Goal: Information Seeking & Learning: Understand process/instructions

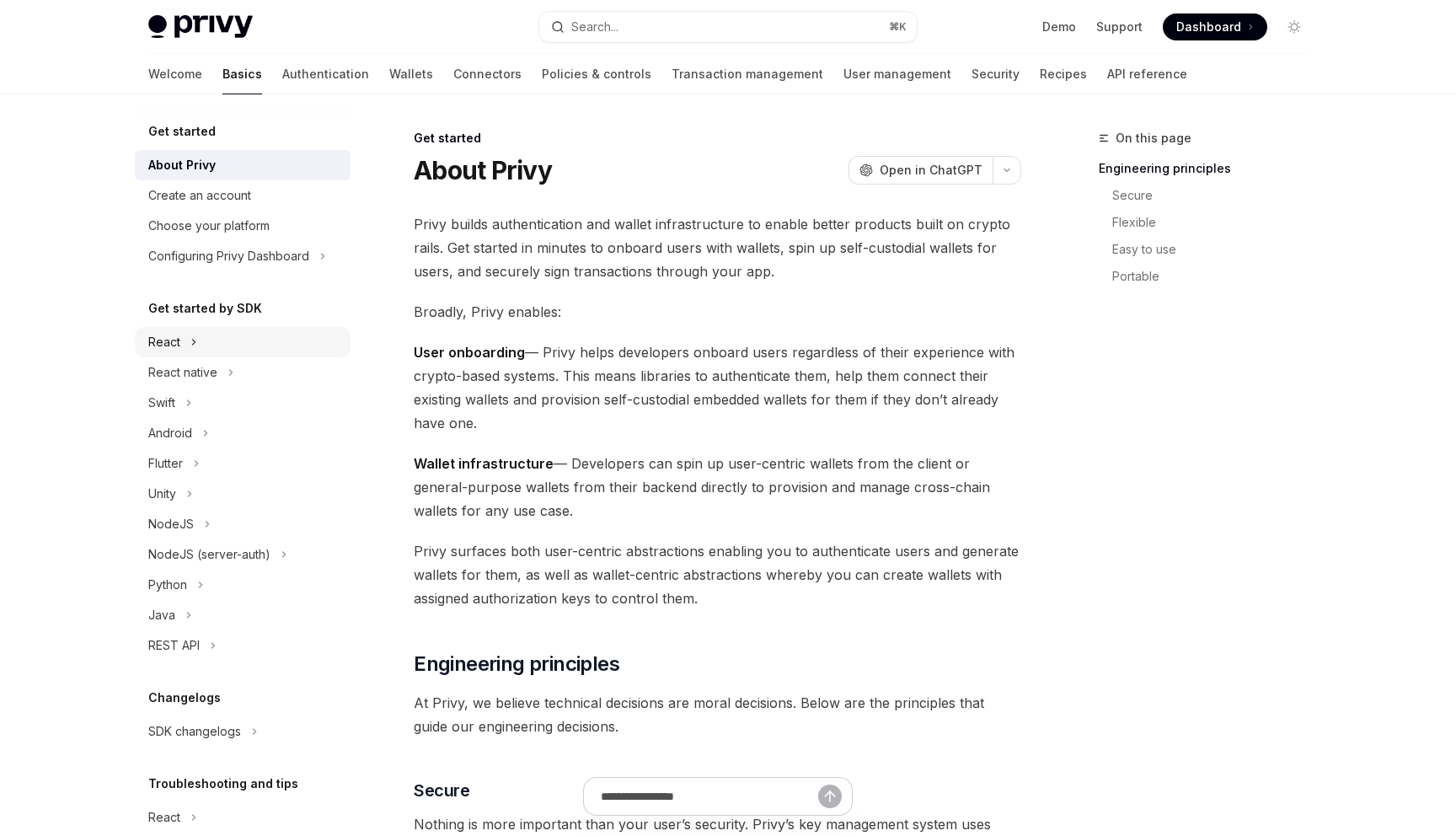
click at [202, 338] on div "React" at bounding box center [242, 342] width 215 height 30
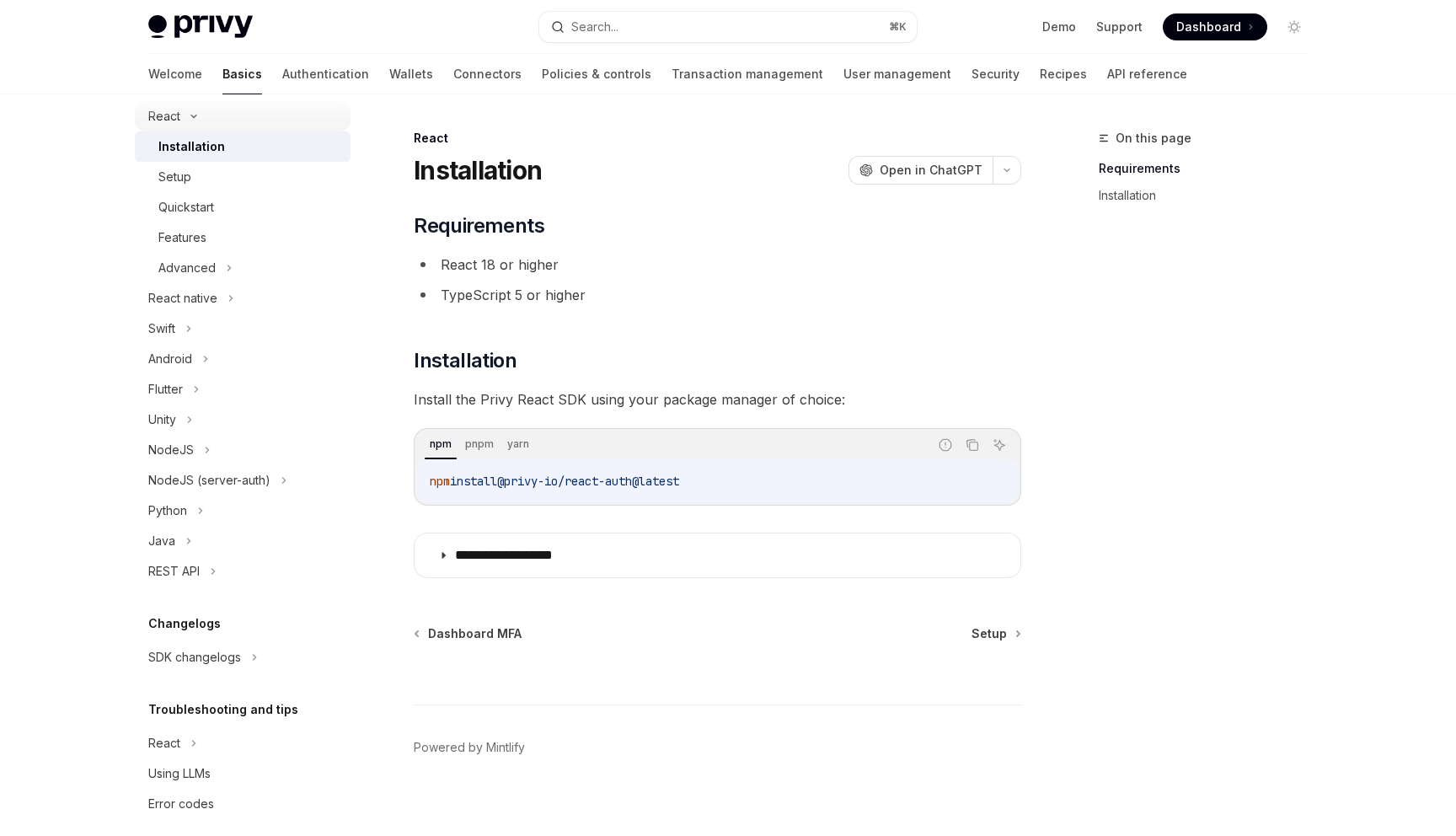
scroll to position [242, 0]
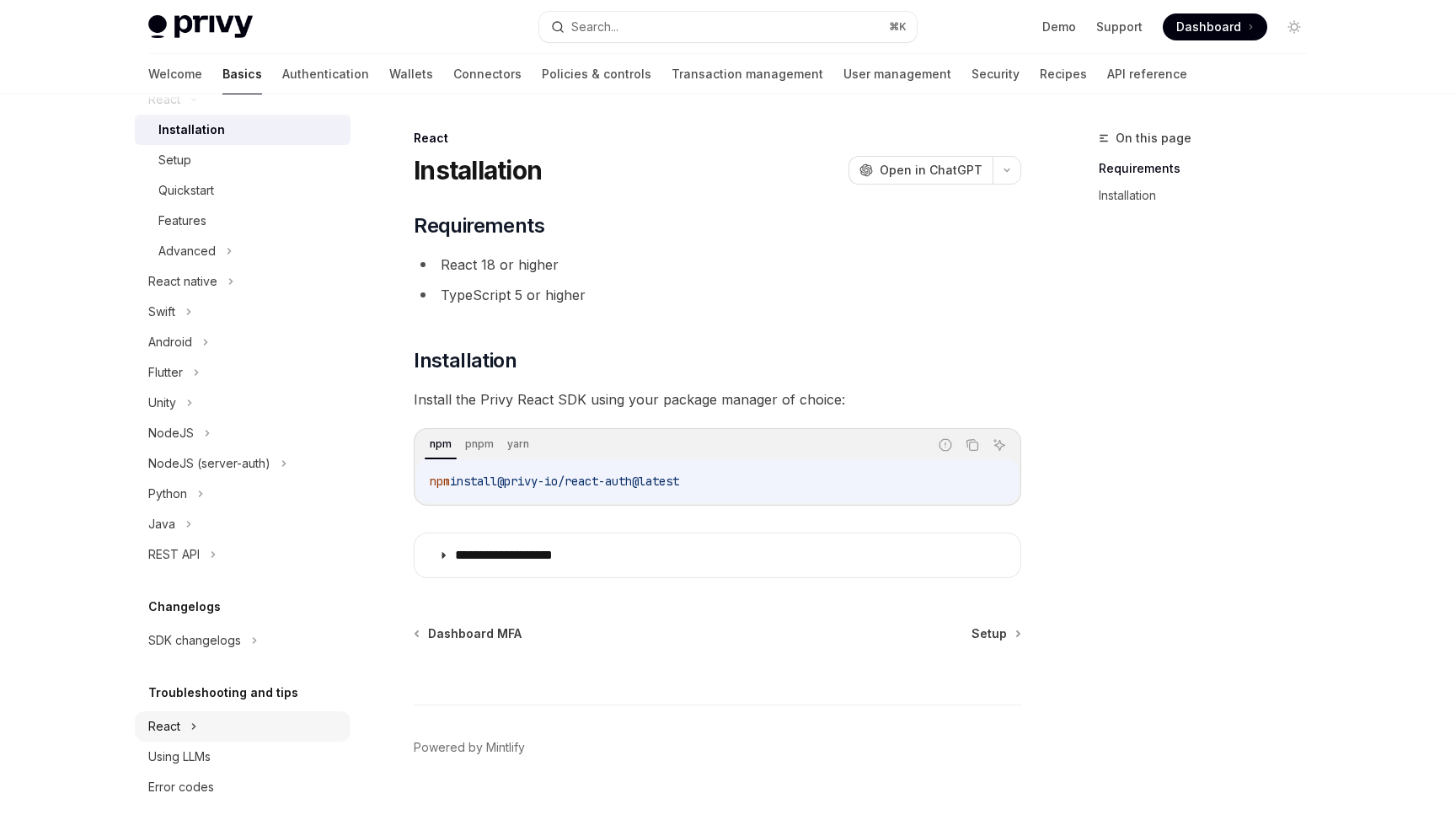
click at [188, 713] on div "React" at bounding box center [242, 726] width 215 height 30
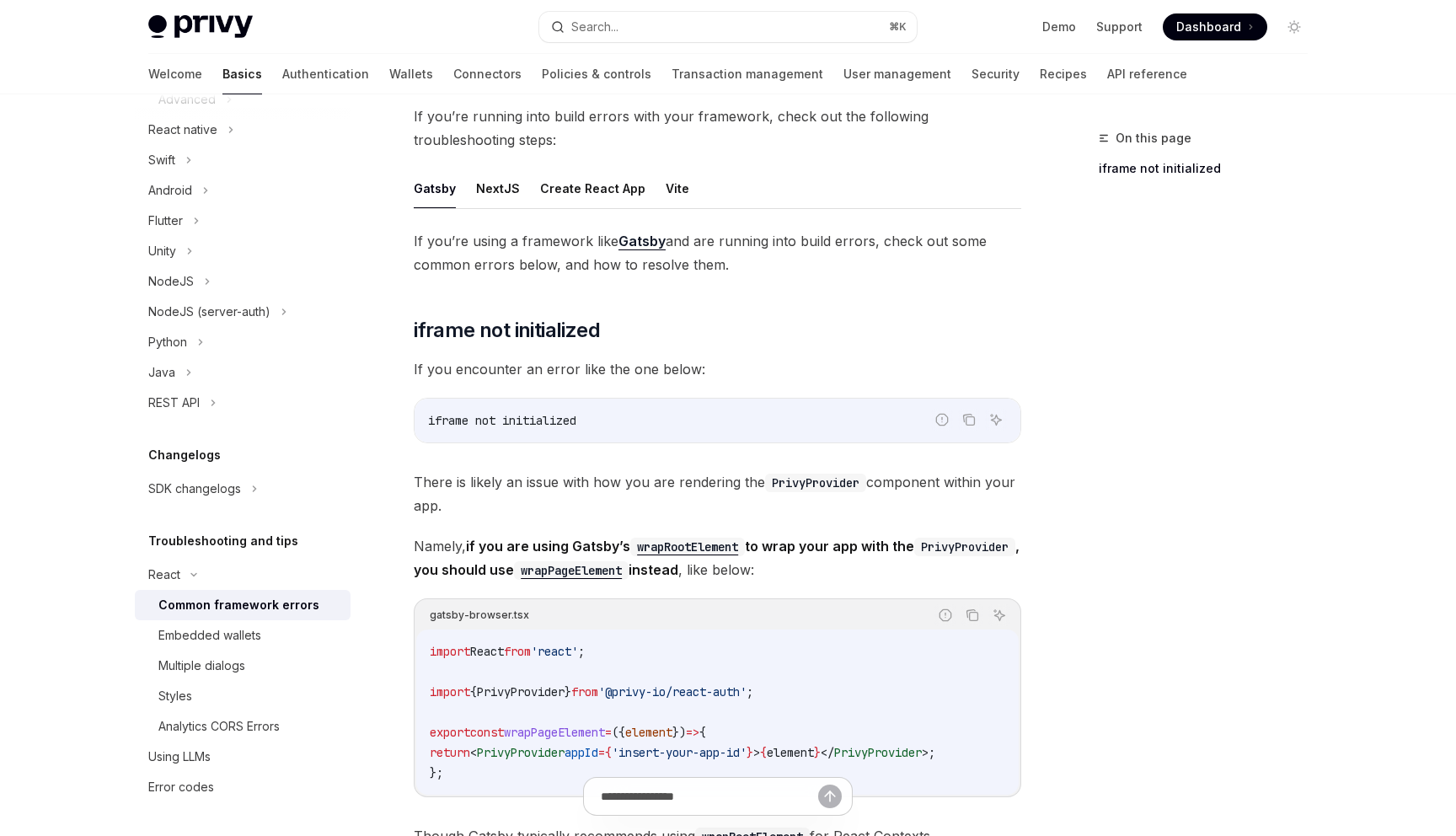
scroll to position [83, 0]
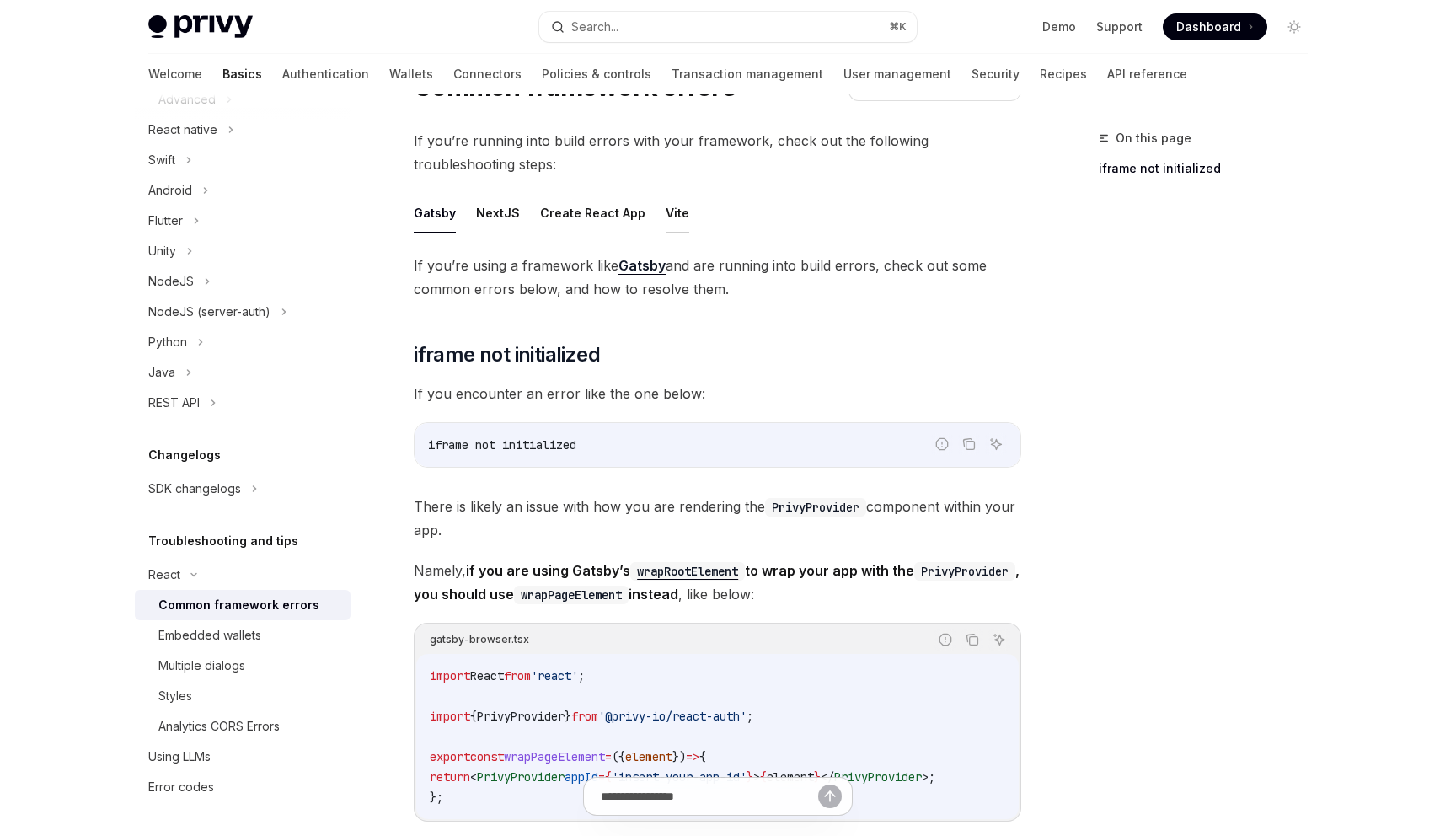
click at [665, 218] on button "Vite" at bounding box center [677, 213] width 23 height 40
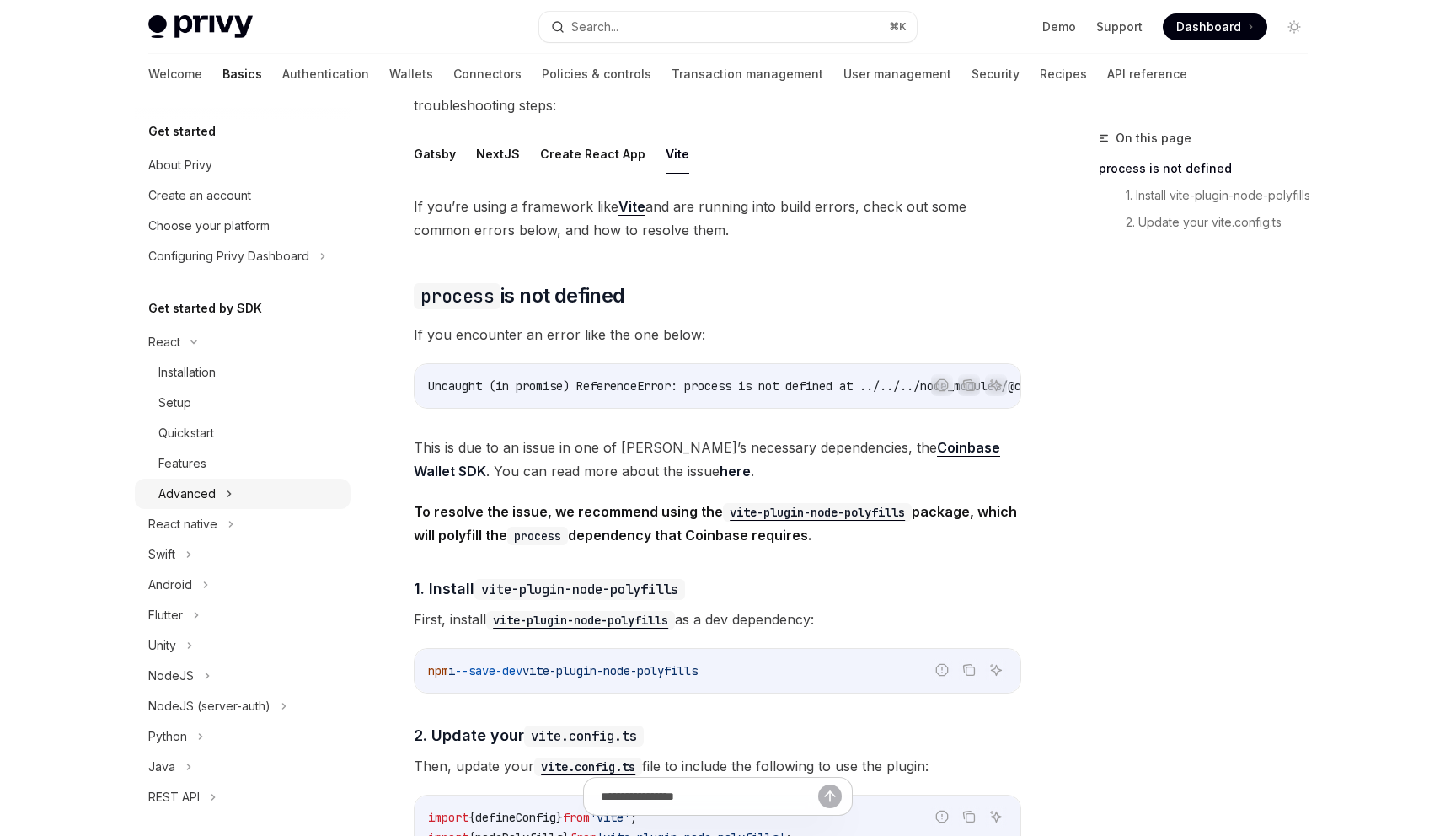
click at [221, 492] on div "Advanced" at bounding box center [242, 493] width 215 height 30
type textarea "*"
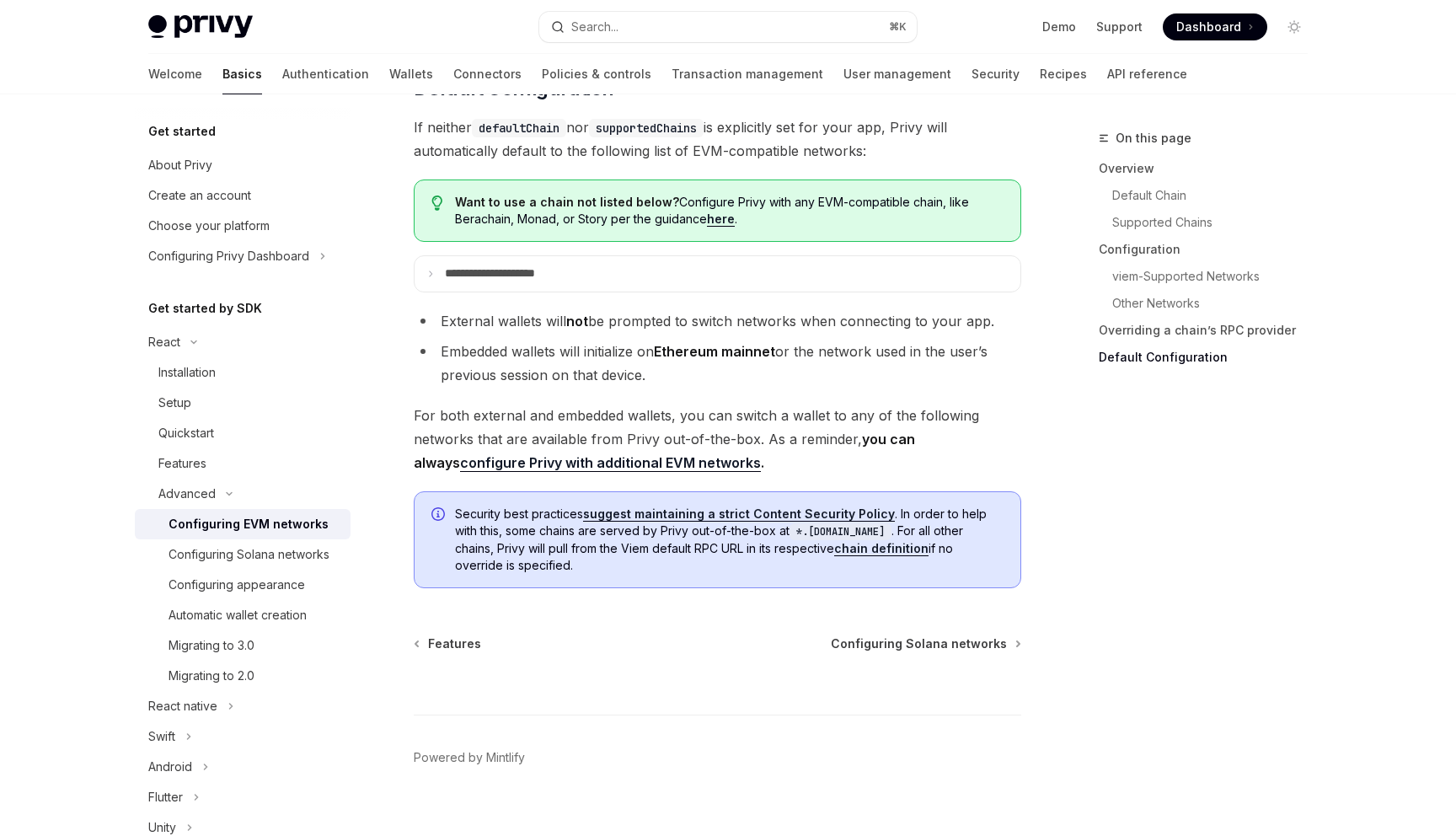
scroll to position [4273, 0]
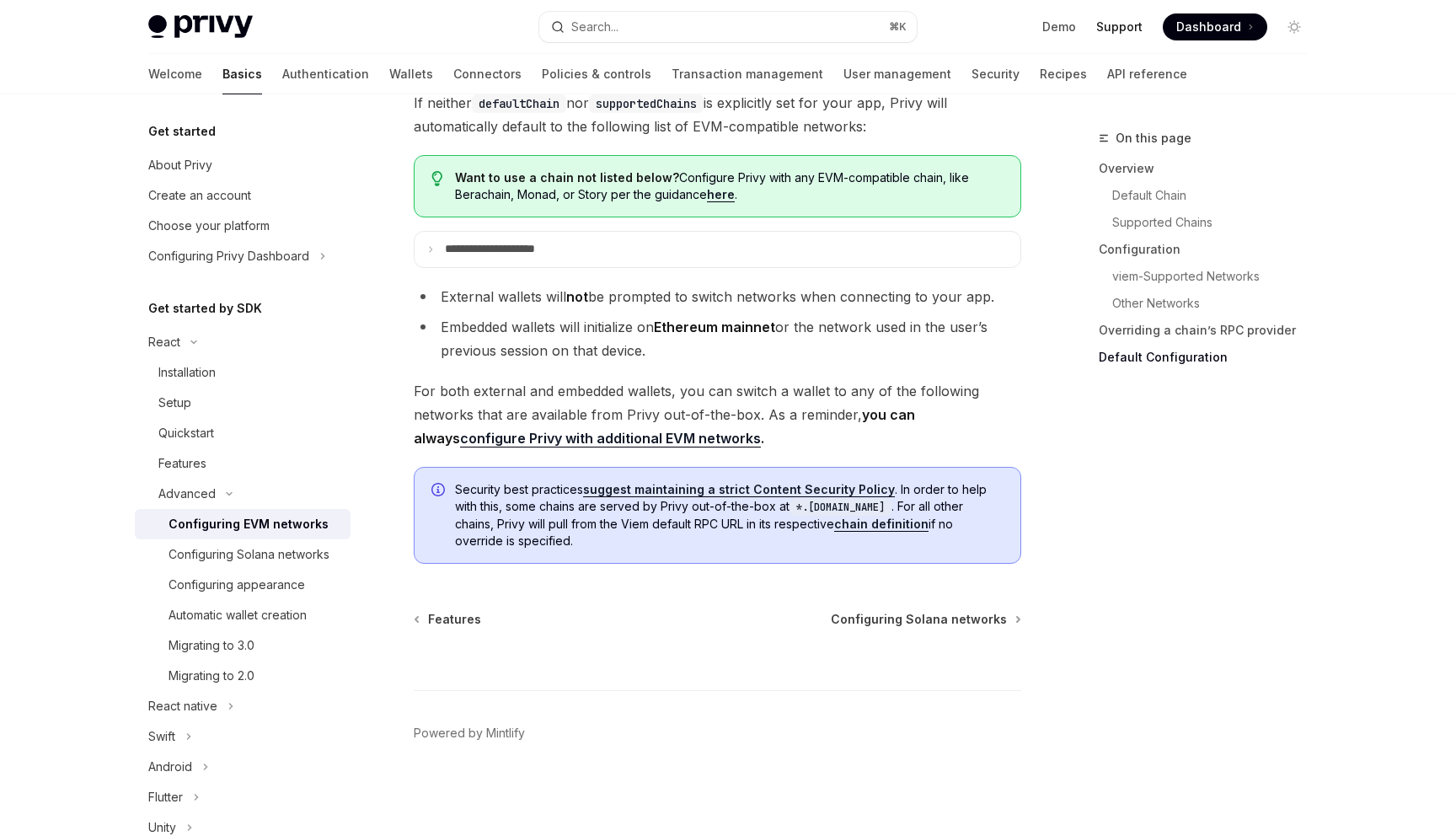
click at [1119, 30] on link "Support" at bounding box center [1119, 26] width 47 height 16
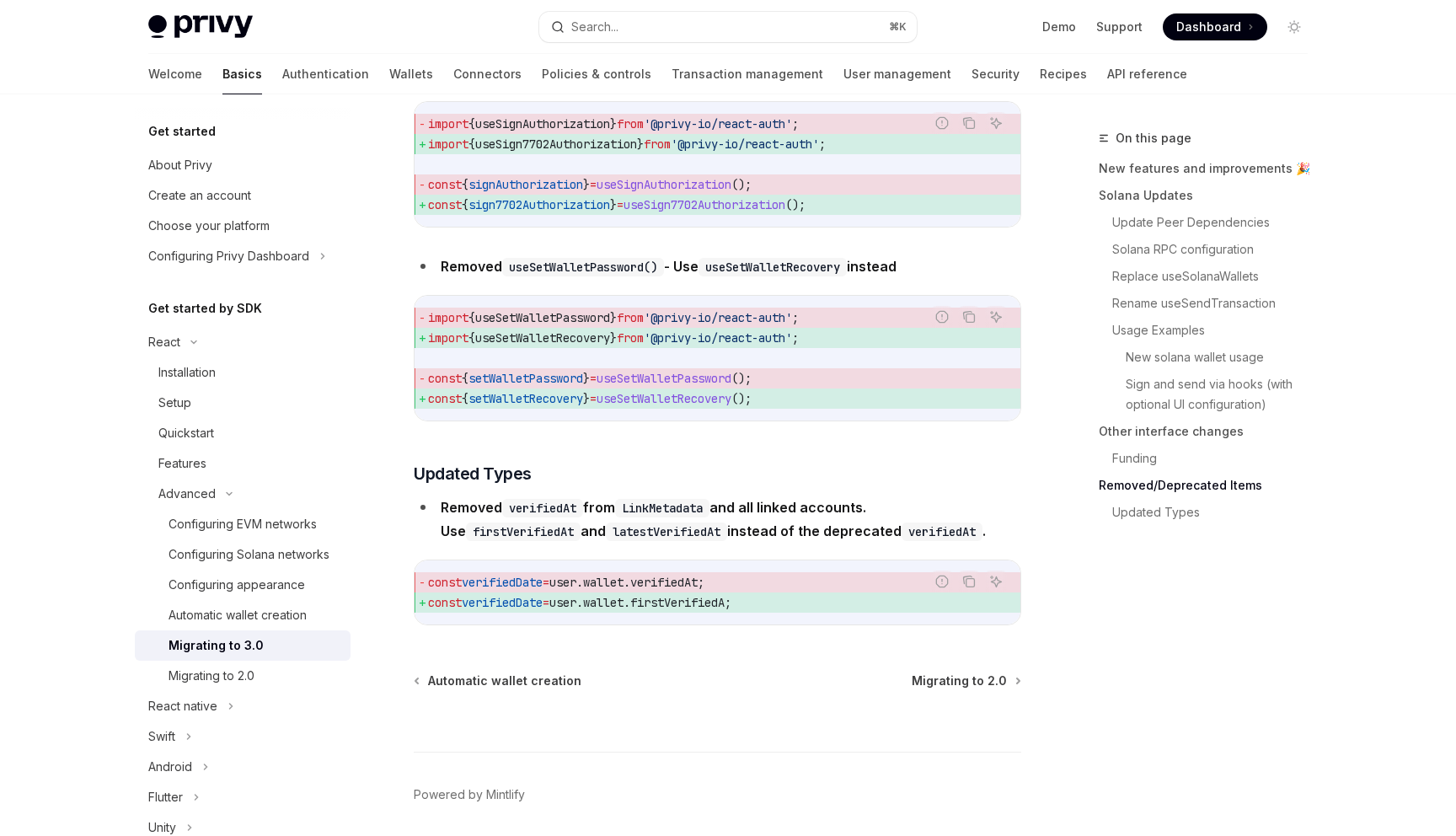
scroll to position [7433, 0]
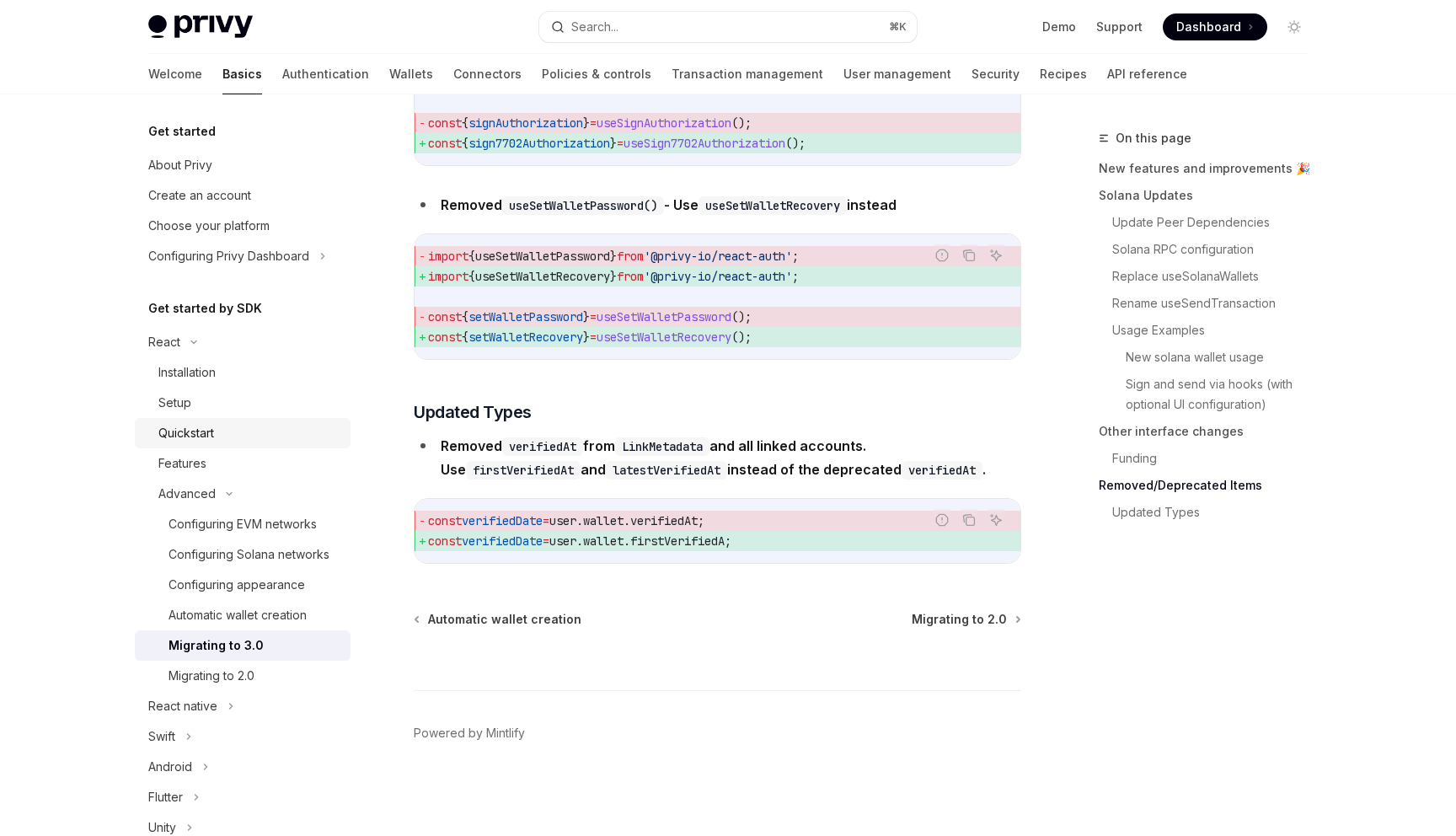
click at [212, 439] on div "Quickstart" at bounding box center [186, 433] width 55 height 20
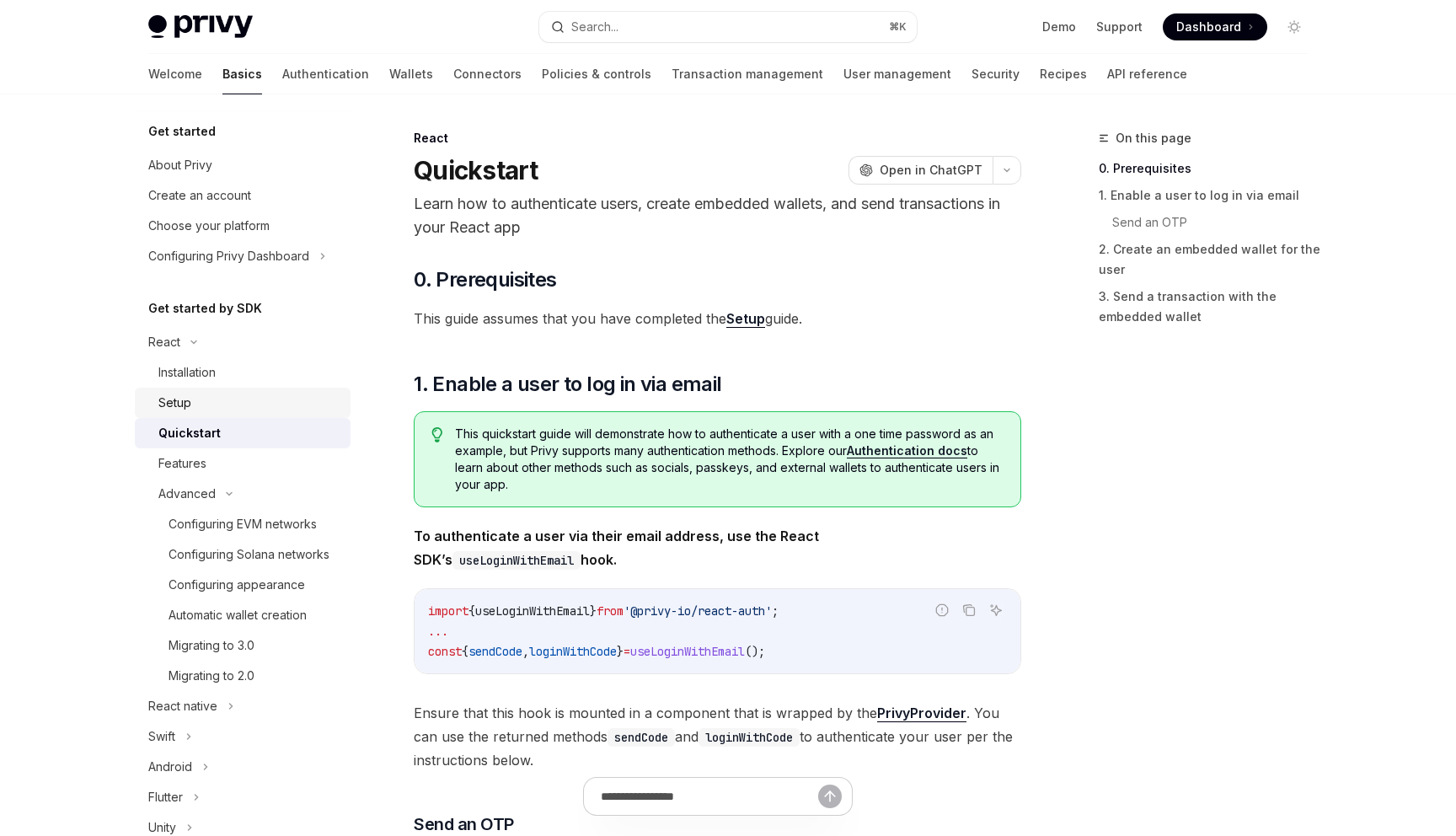
click at [209, 390] on link "Setup" at bounding box center [242, 402] width 215 height 30
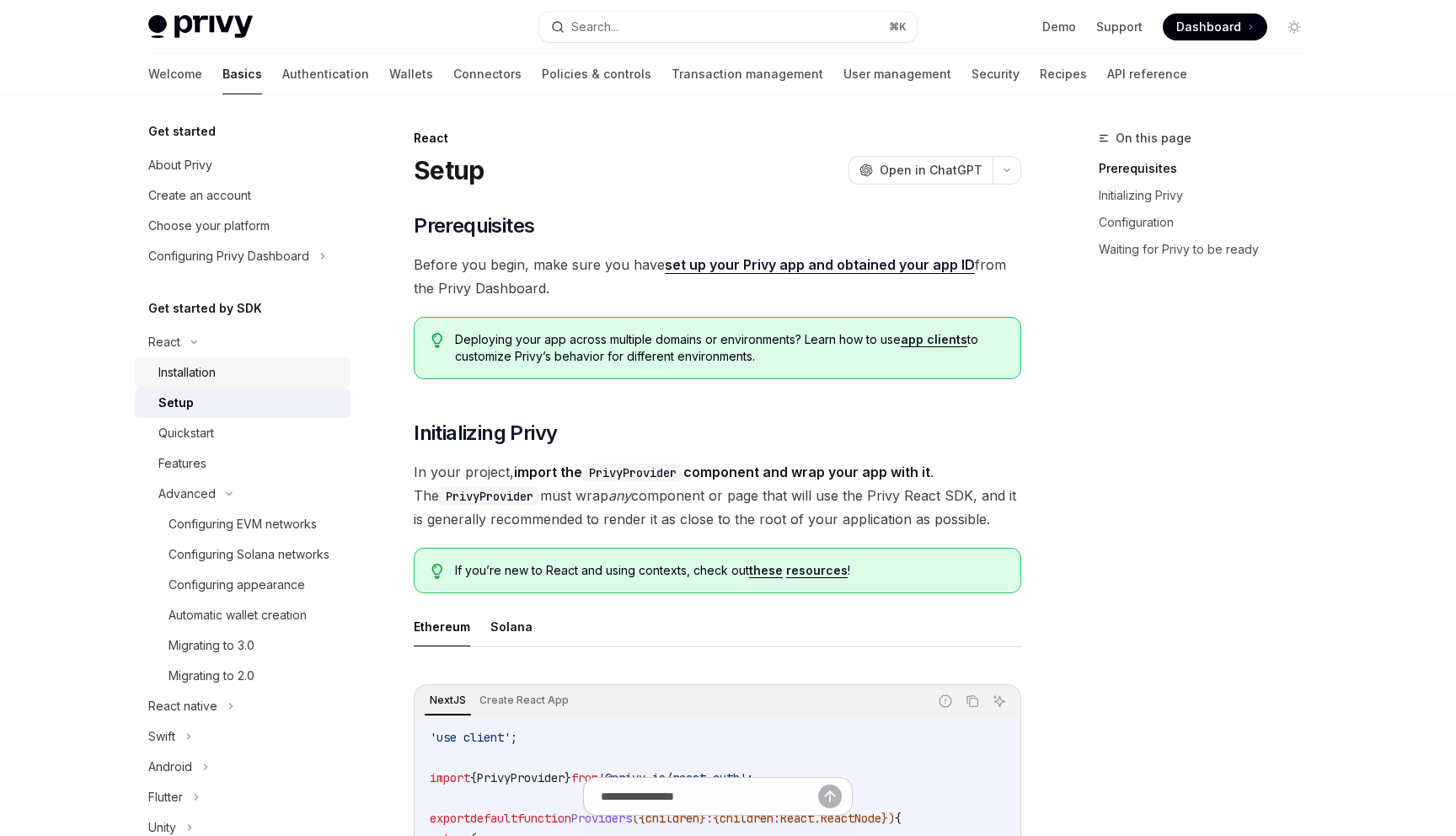
click at [209, 377] on div "Installation" at bounding box center [187, 372] width 57 height 20
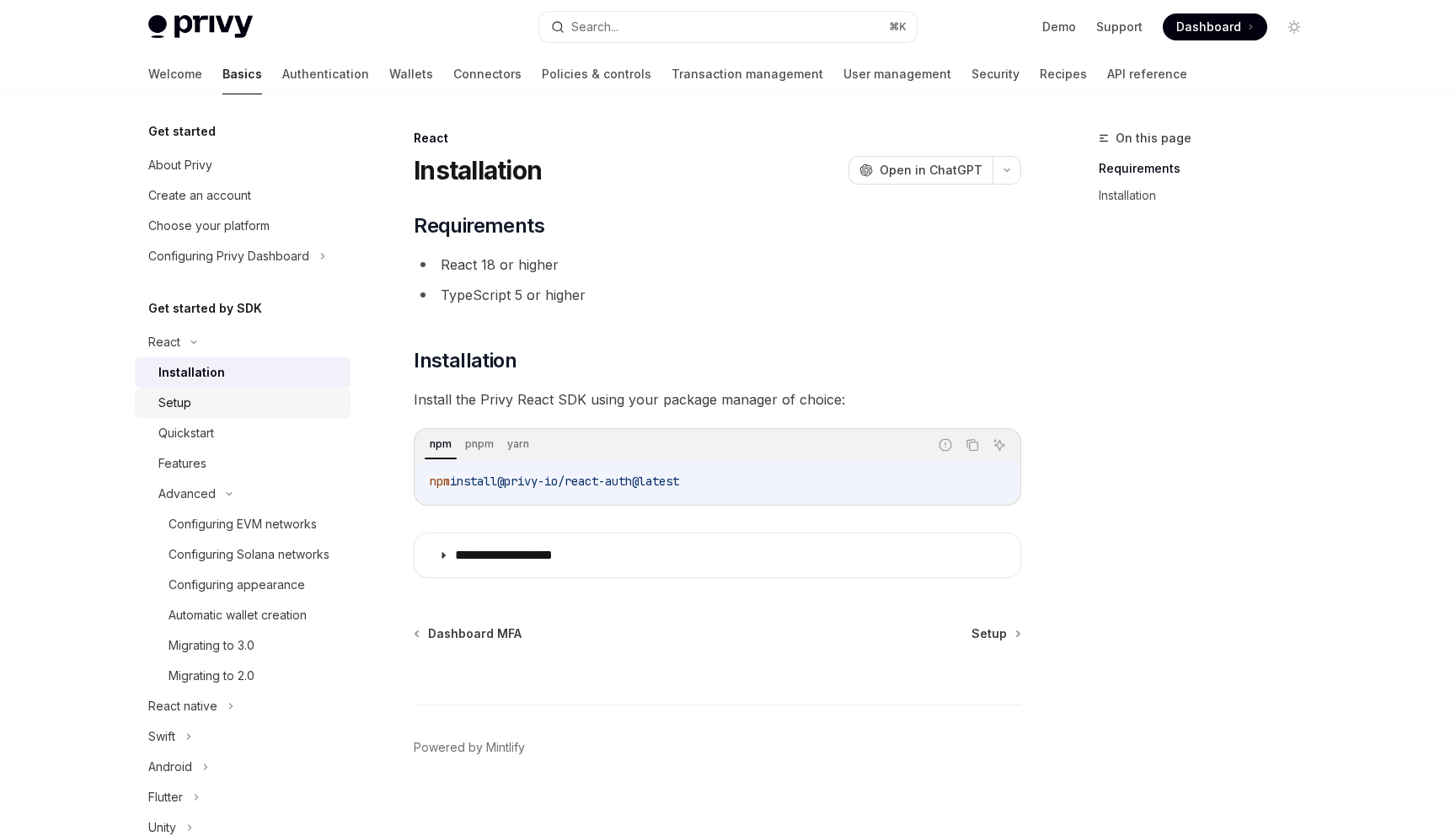
click at [208, 401] on div "Setup" at bounding box center [249, 402] width 182 height 20
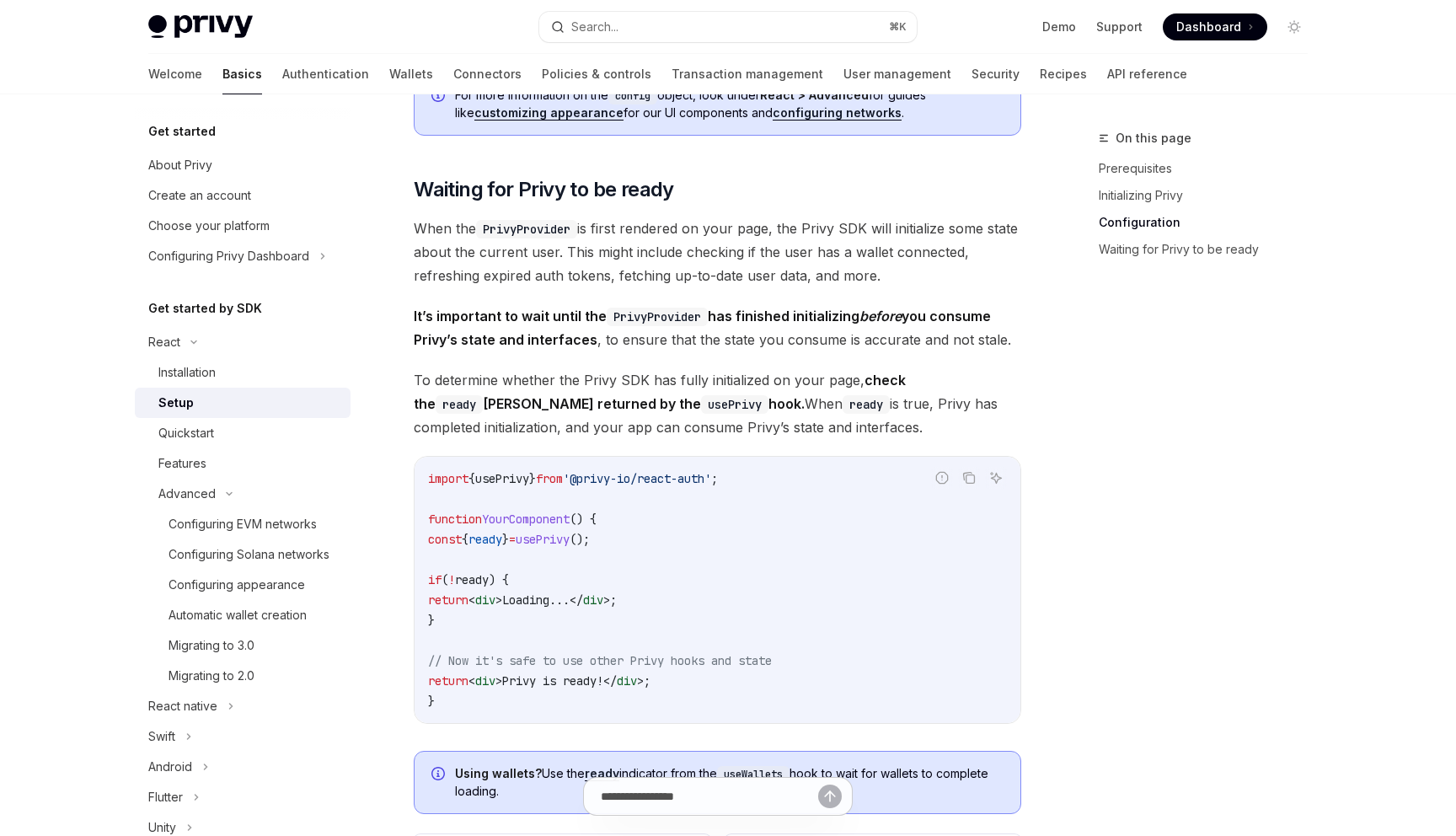
scroll to position [2086, 0]
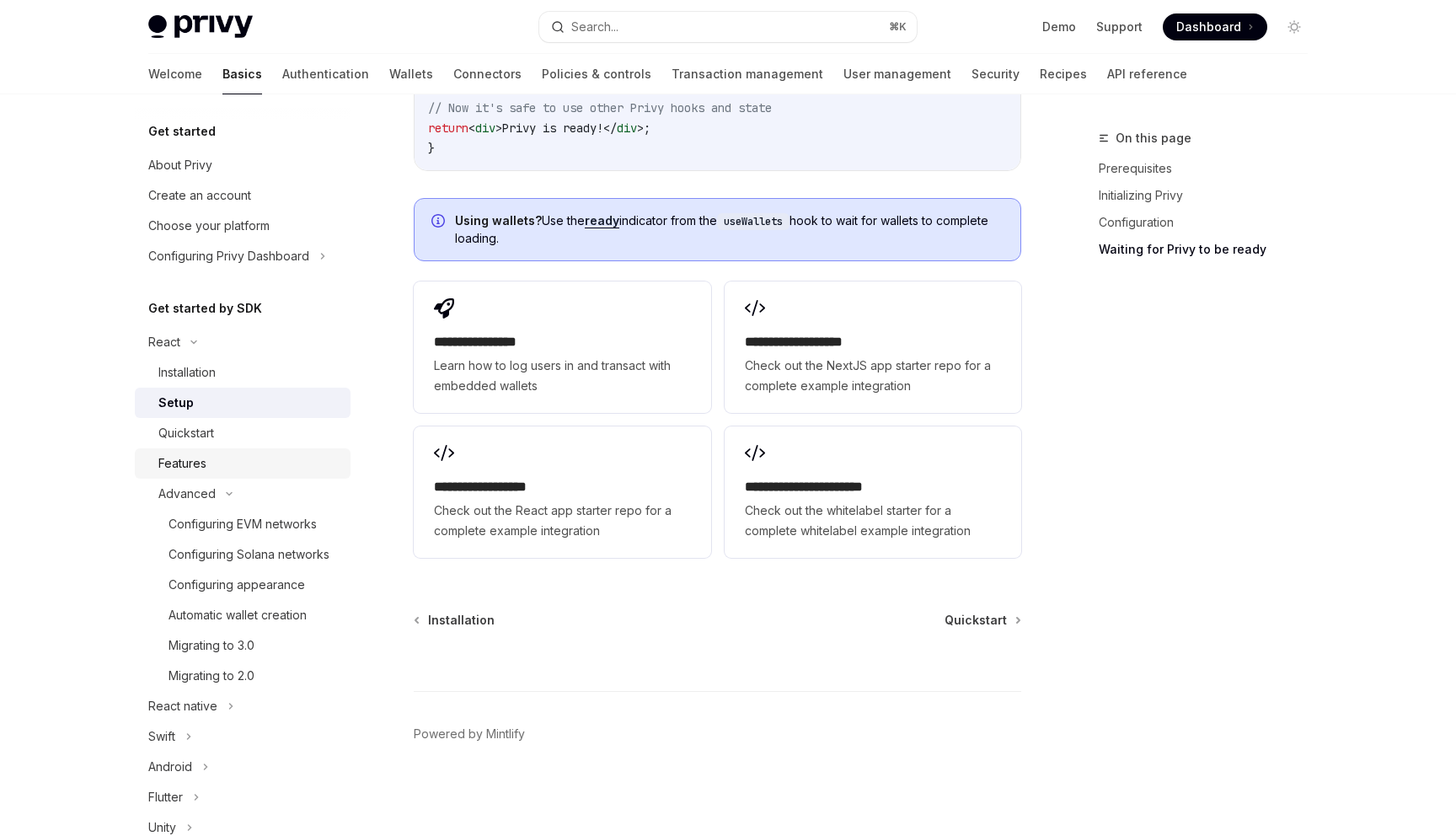
click at [221, 453] on div "Features" at bounding box center [249, 463] width 182 height 20
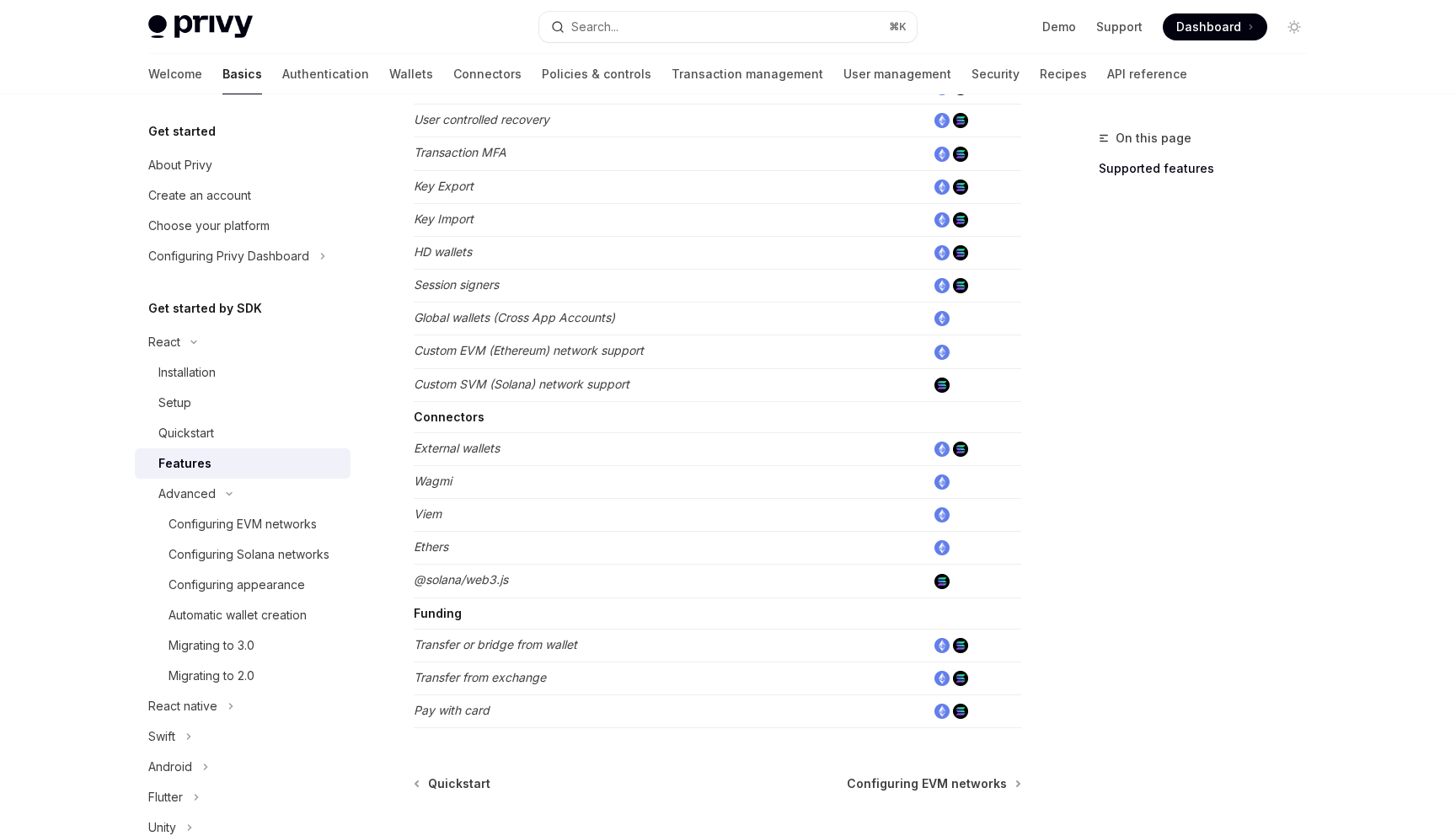
scroll to position [980, 0]
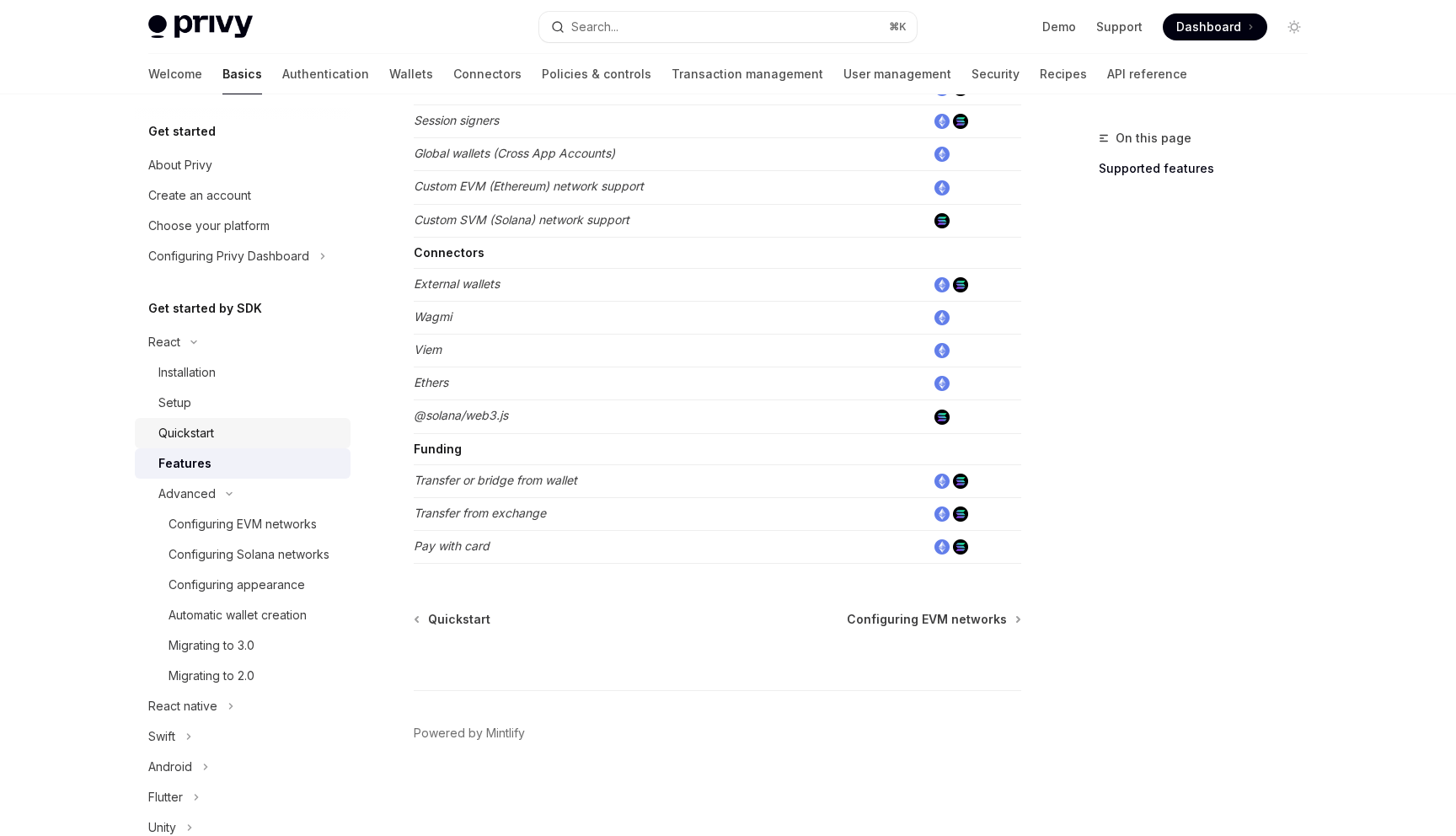
click at [243, 423] on div "Quickstart" at bounding box center [249, 433] width 182 height 20
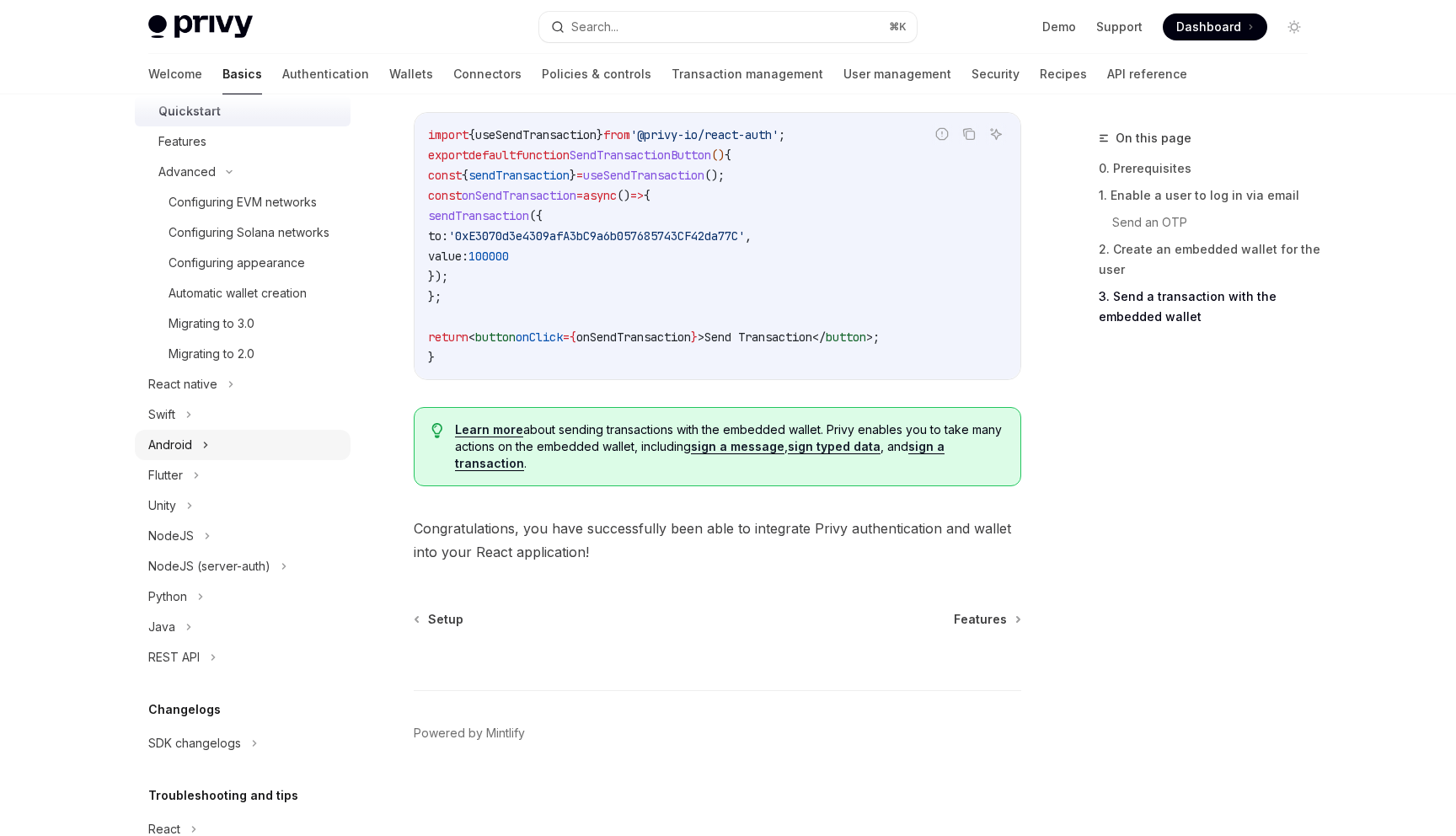
scroll to position [325, 0]
click at [276, 561] on div "NodeJS (server-auth)" at bounding box center [242, 563] width 215 height 30
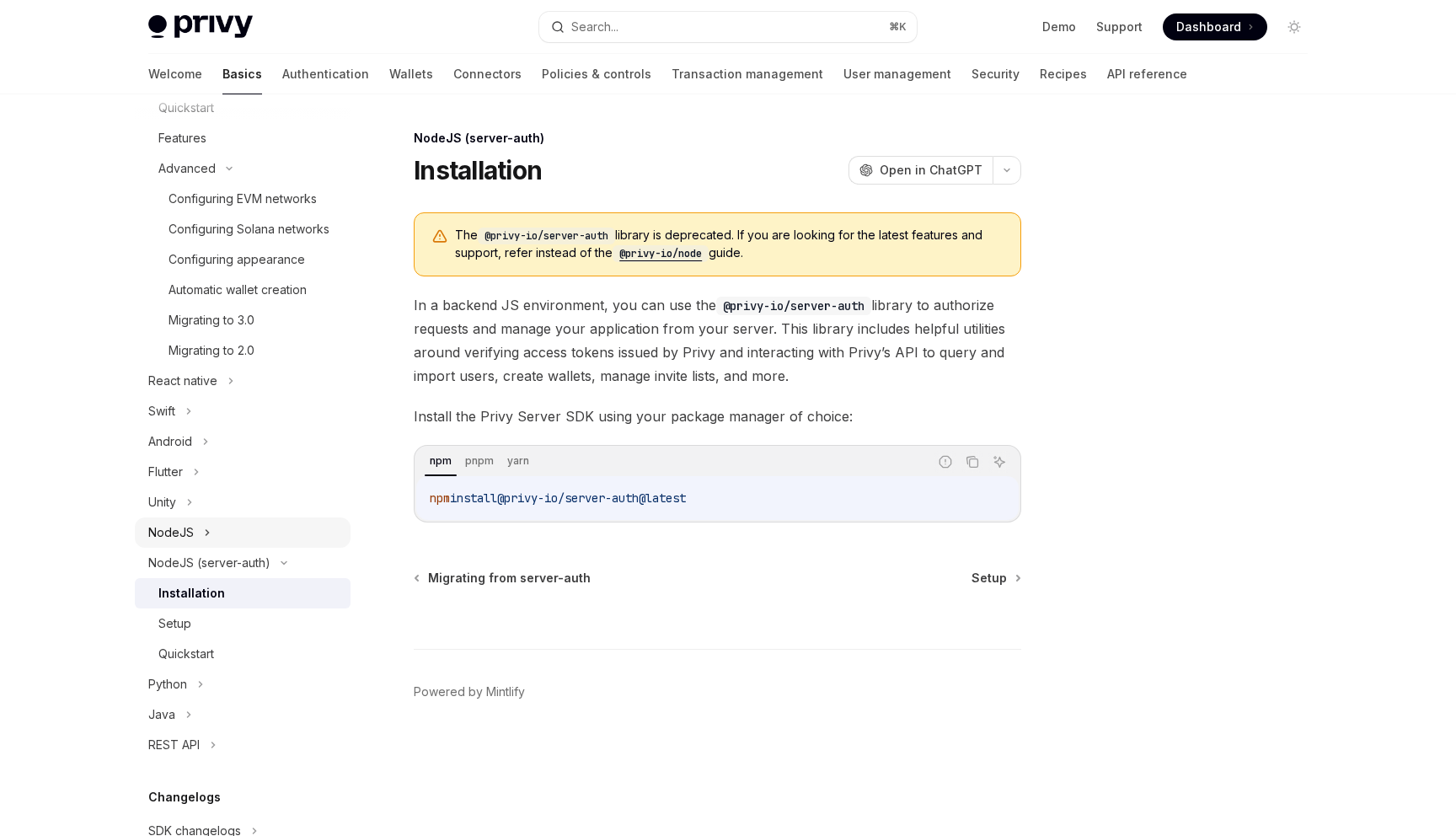
click at [207, 534] on icon at bounding box center [208, 533] width 3 height 5
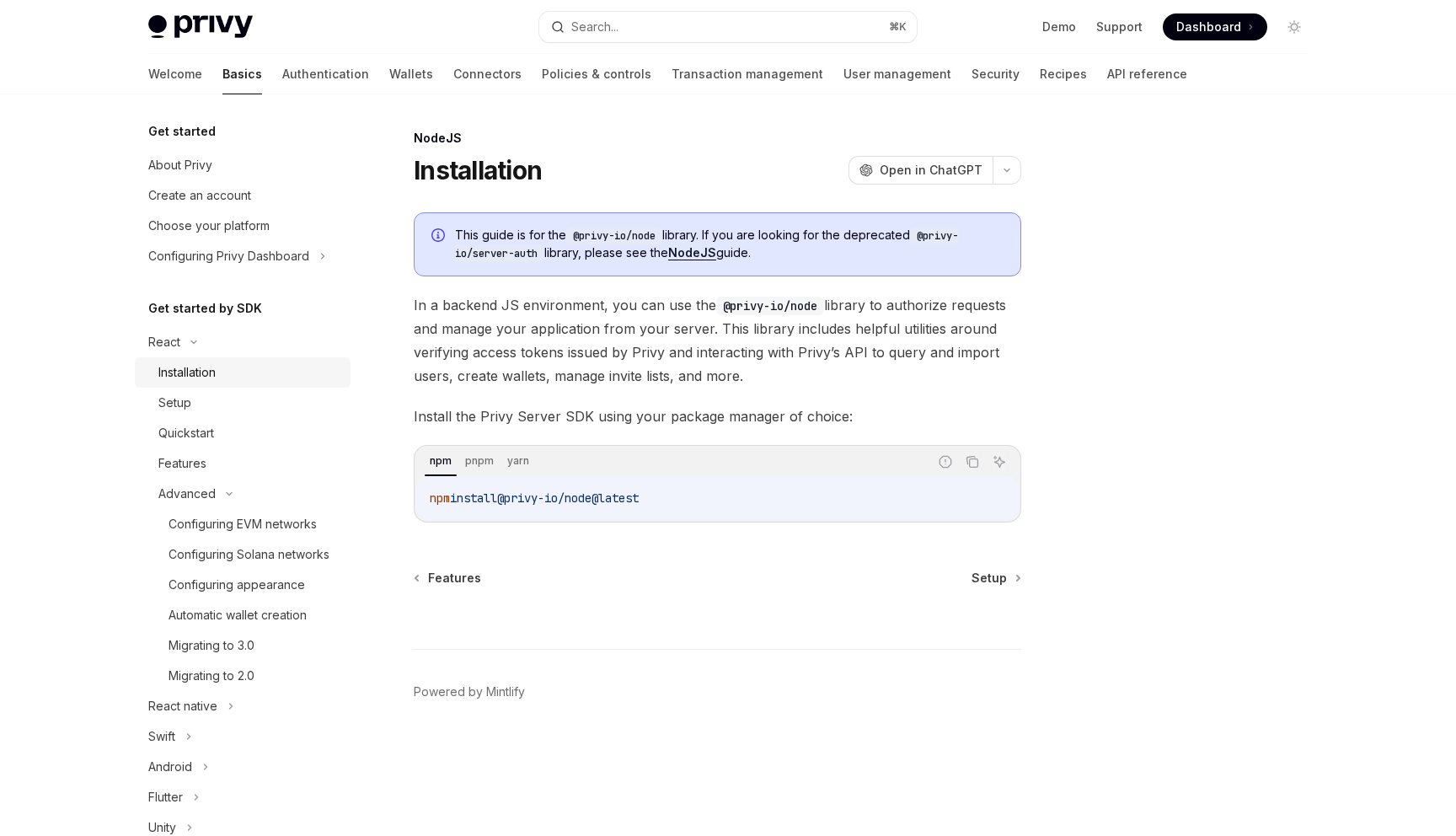
click at [199, 363] on div "Installation" at bounding box center [187, 372] width 57 height 20
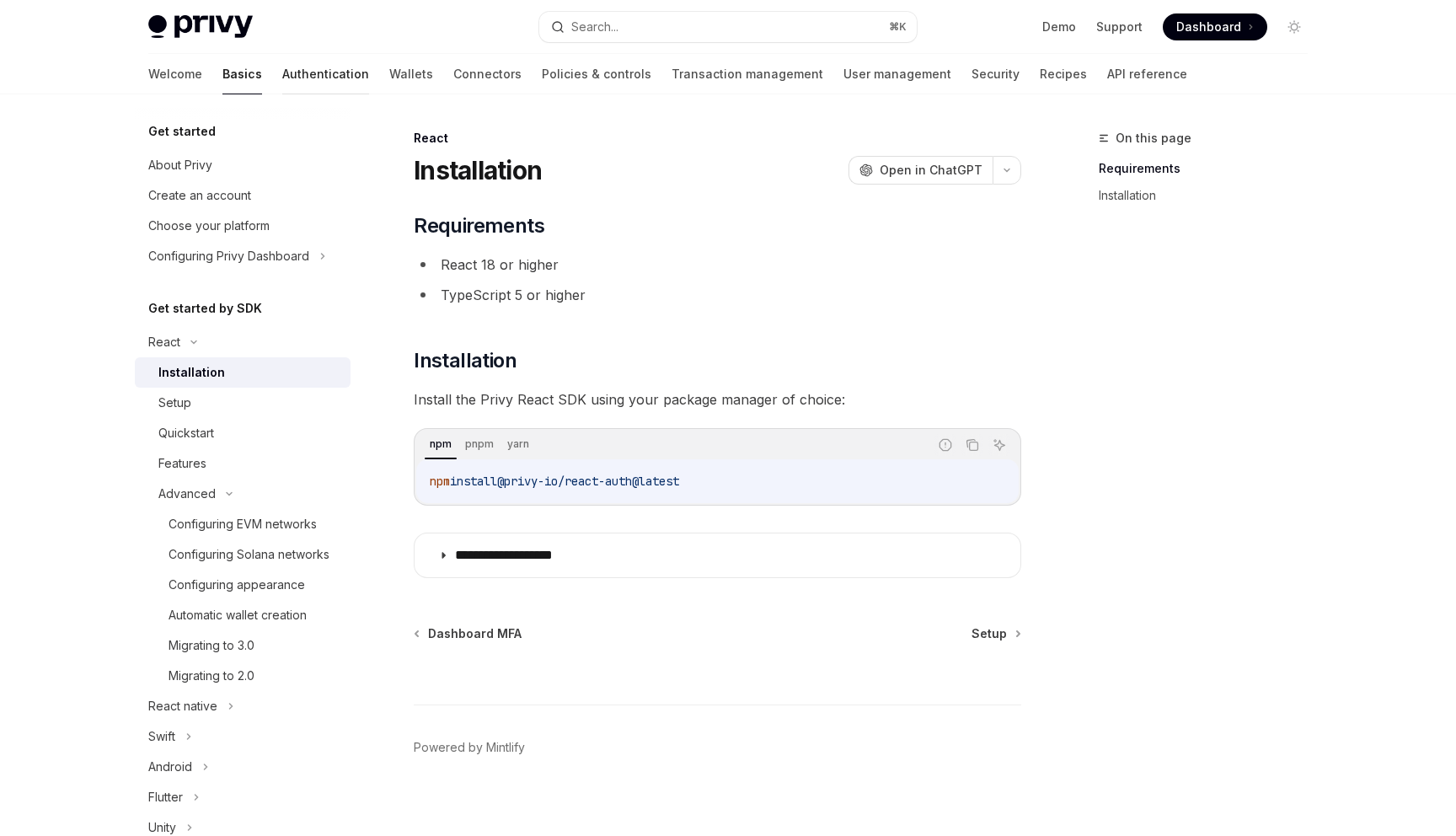
click at [282, 70] on link "Authentication" at bounding box center [325, 74] width 87 height 41
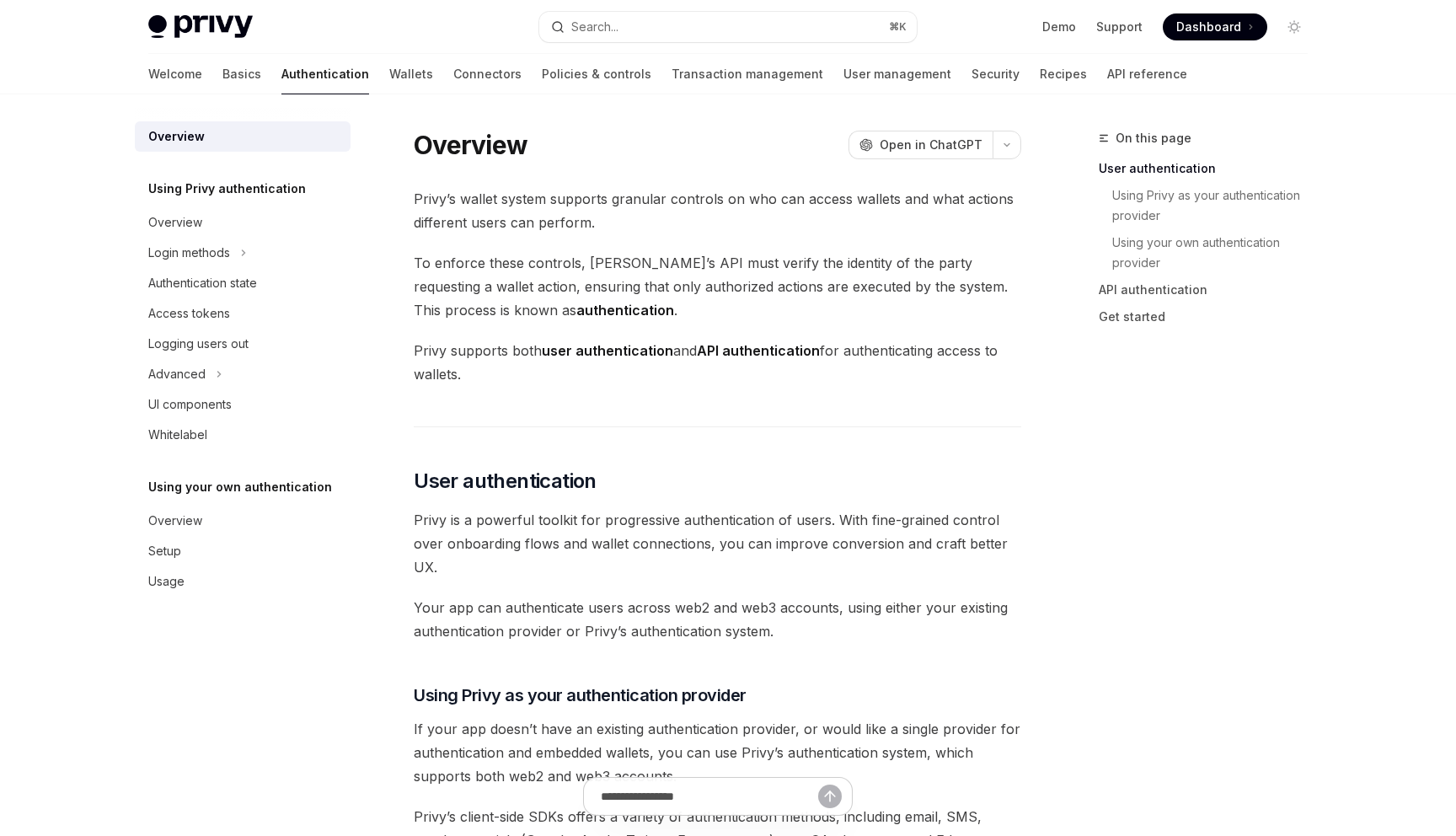
click at [855, 61] on div "Welcome Basics Authentication Wallets Connectors Policies & controls Transactio…" at bounding box center [667, 74] width 1039 height 41
click at [1107, 78] on link "API reference" at bounding box center [1147, 74] width 80 height 41
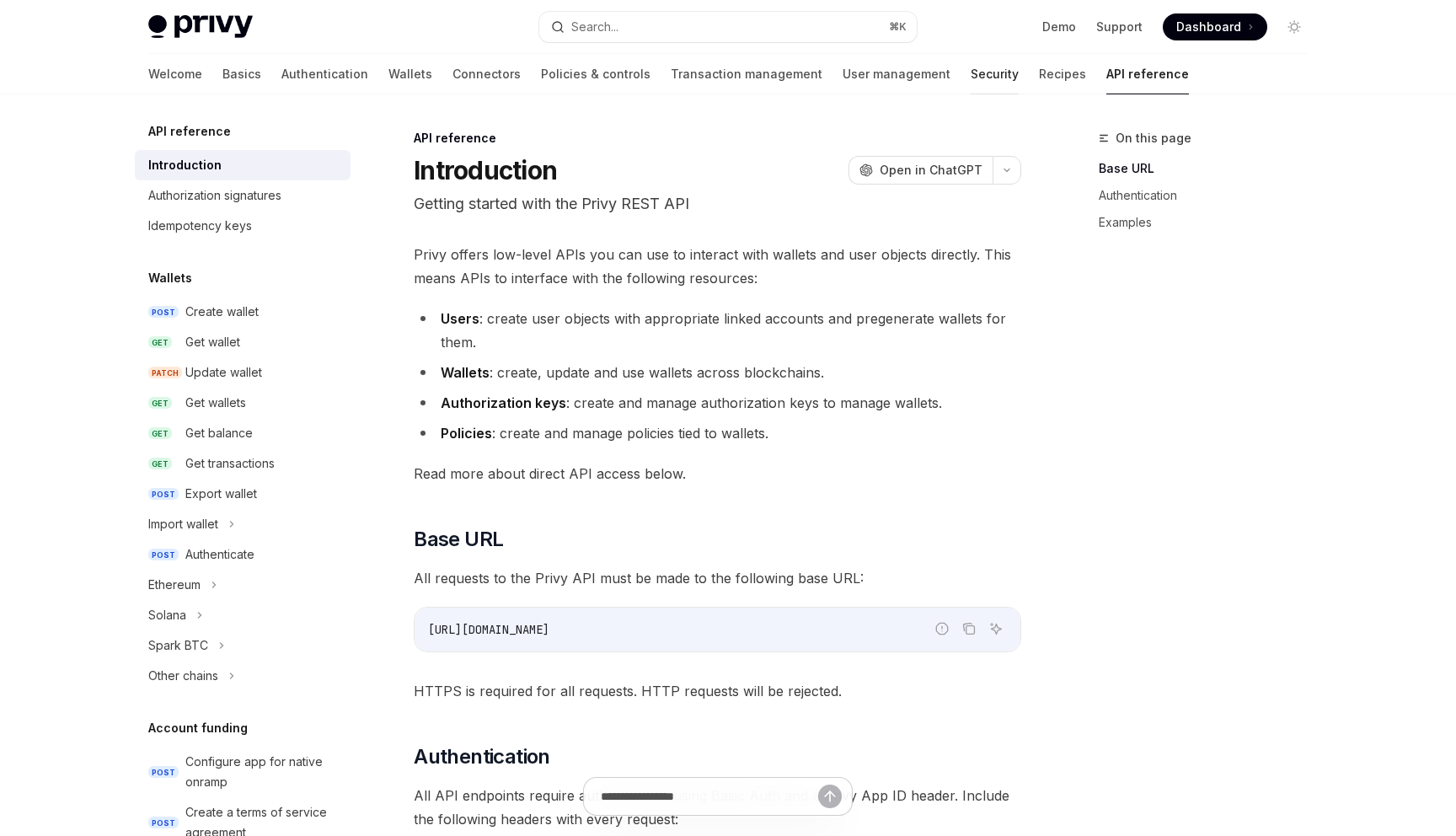
click at [971, 80] on link "Security" at bounding box center [995, 74] width 48 height 41
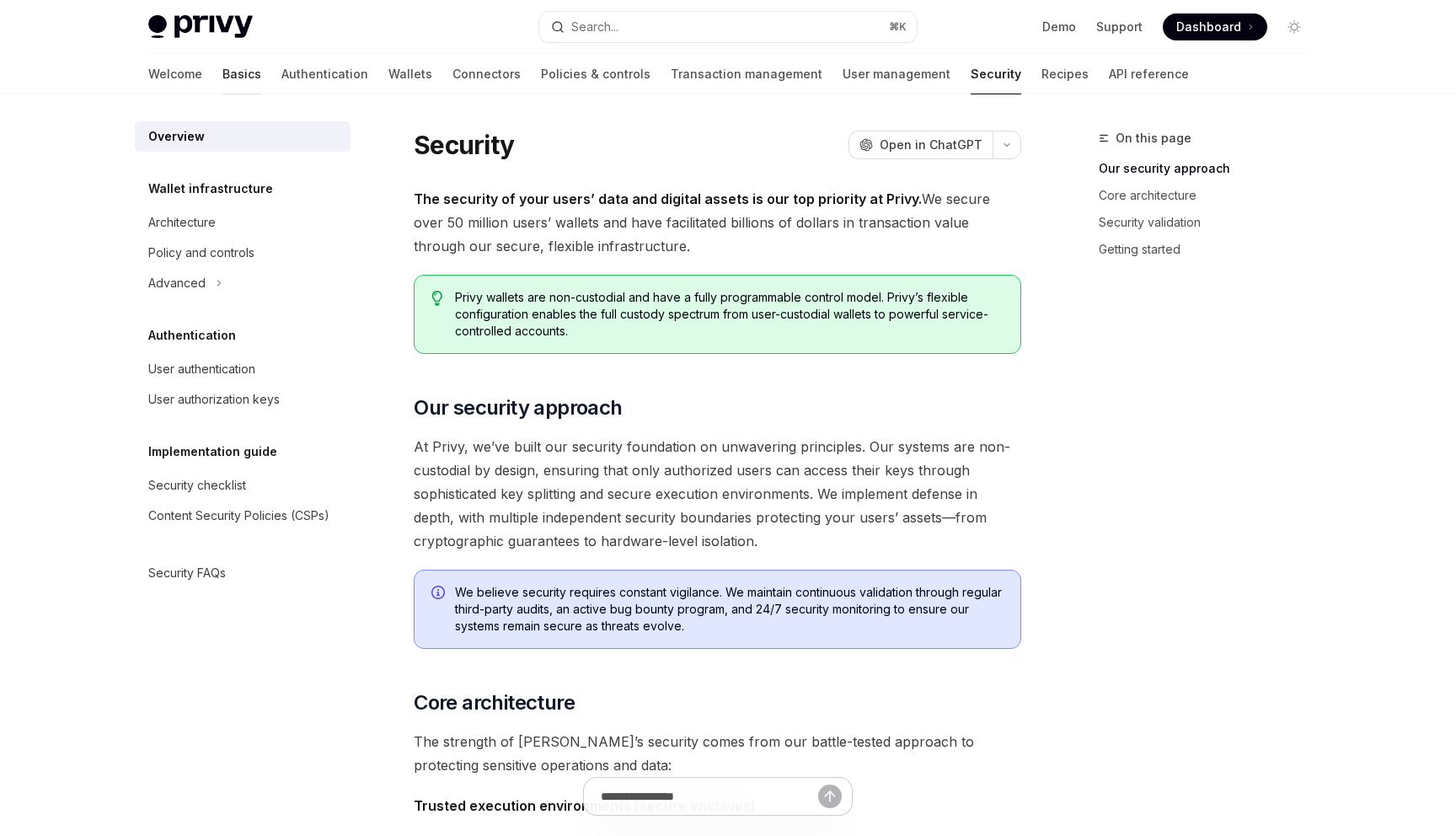
click at [222, 75] on link "Basics" at bounding box center [241, 74] width 39 height 41
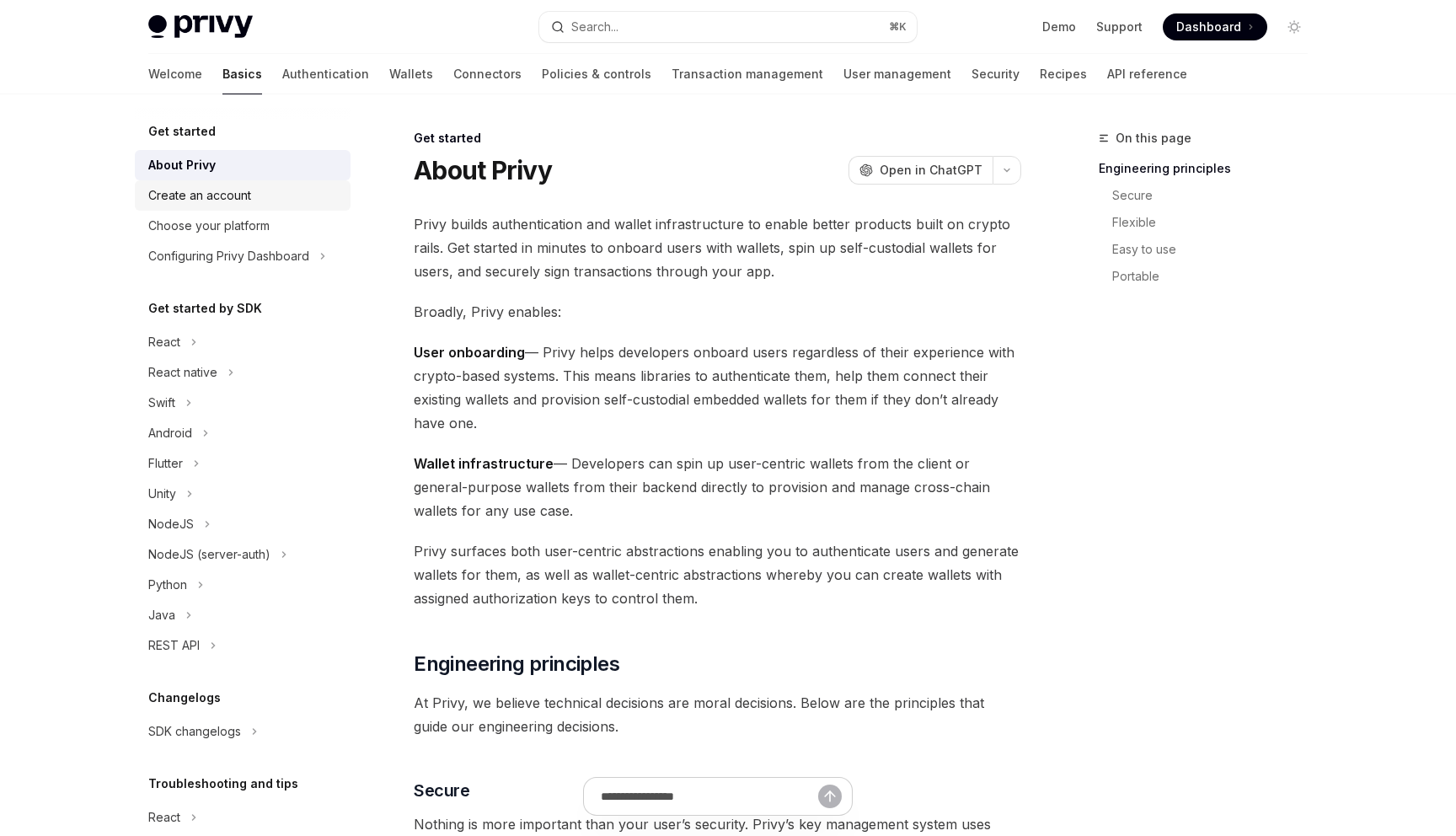
scroll to position [91, 0]
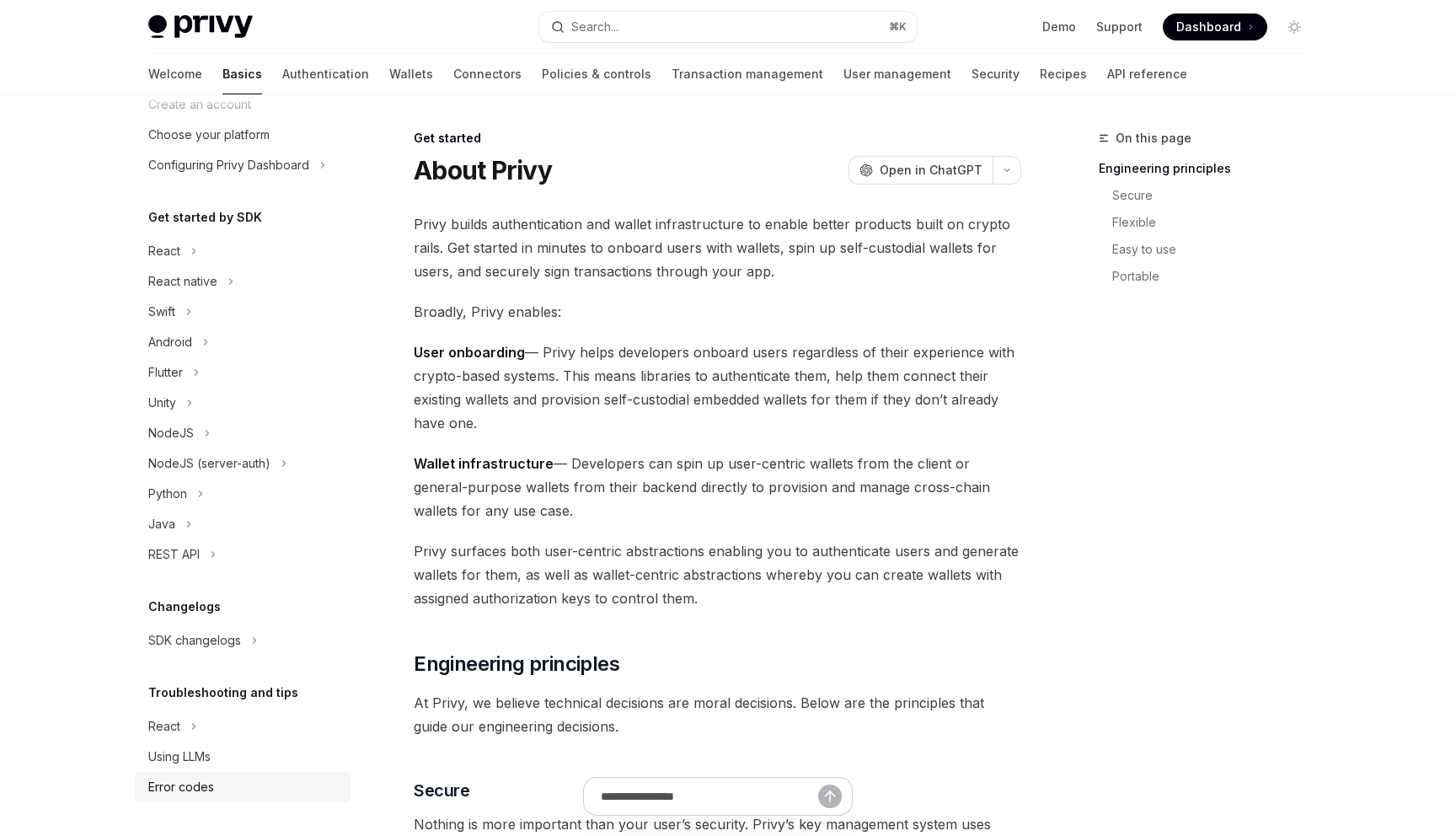
click at [164, 783] on div "Error codes" at bounding box center [181, 787] width 66 height 20
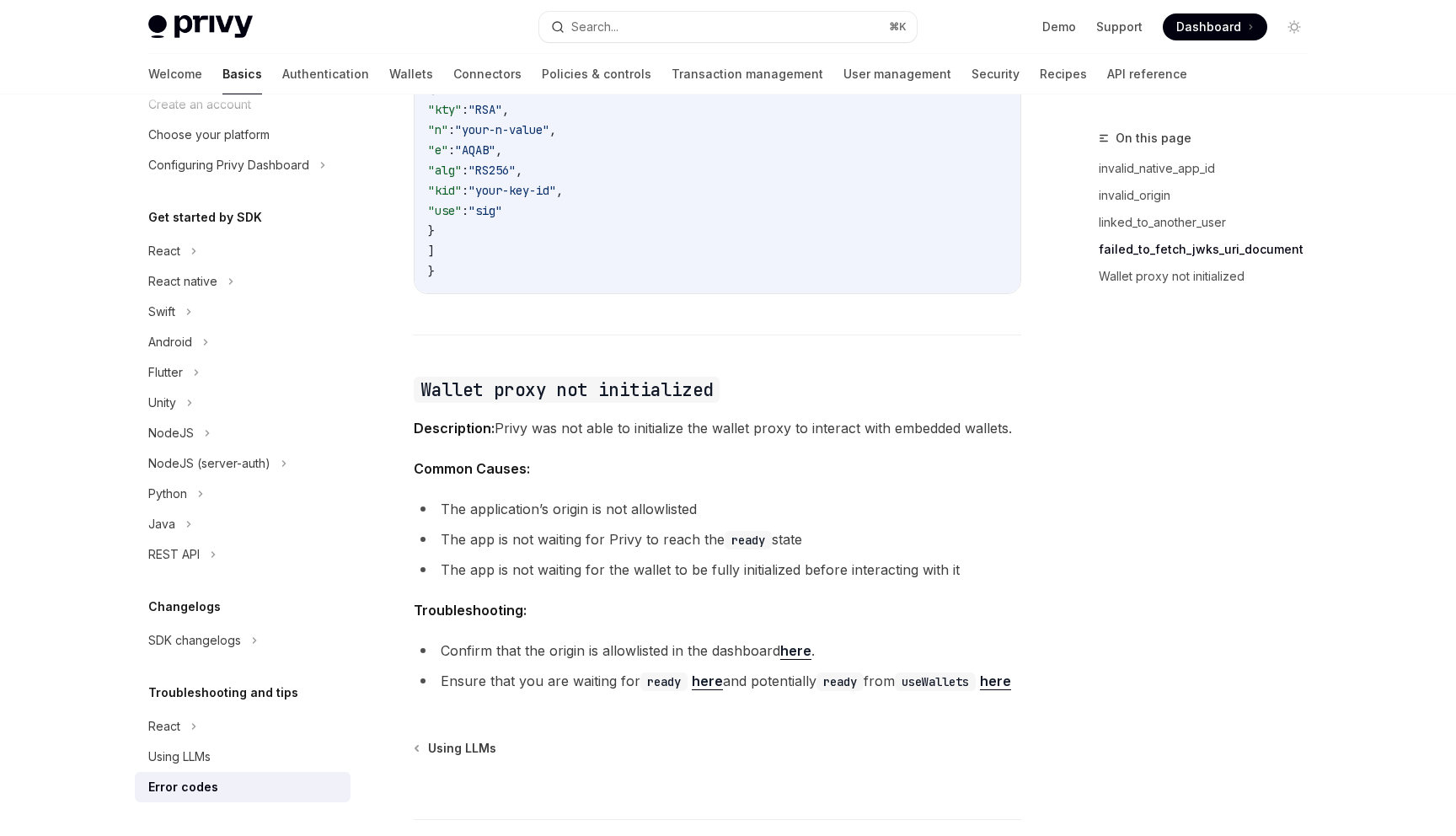
scroll to position [2567, 0]
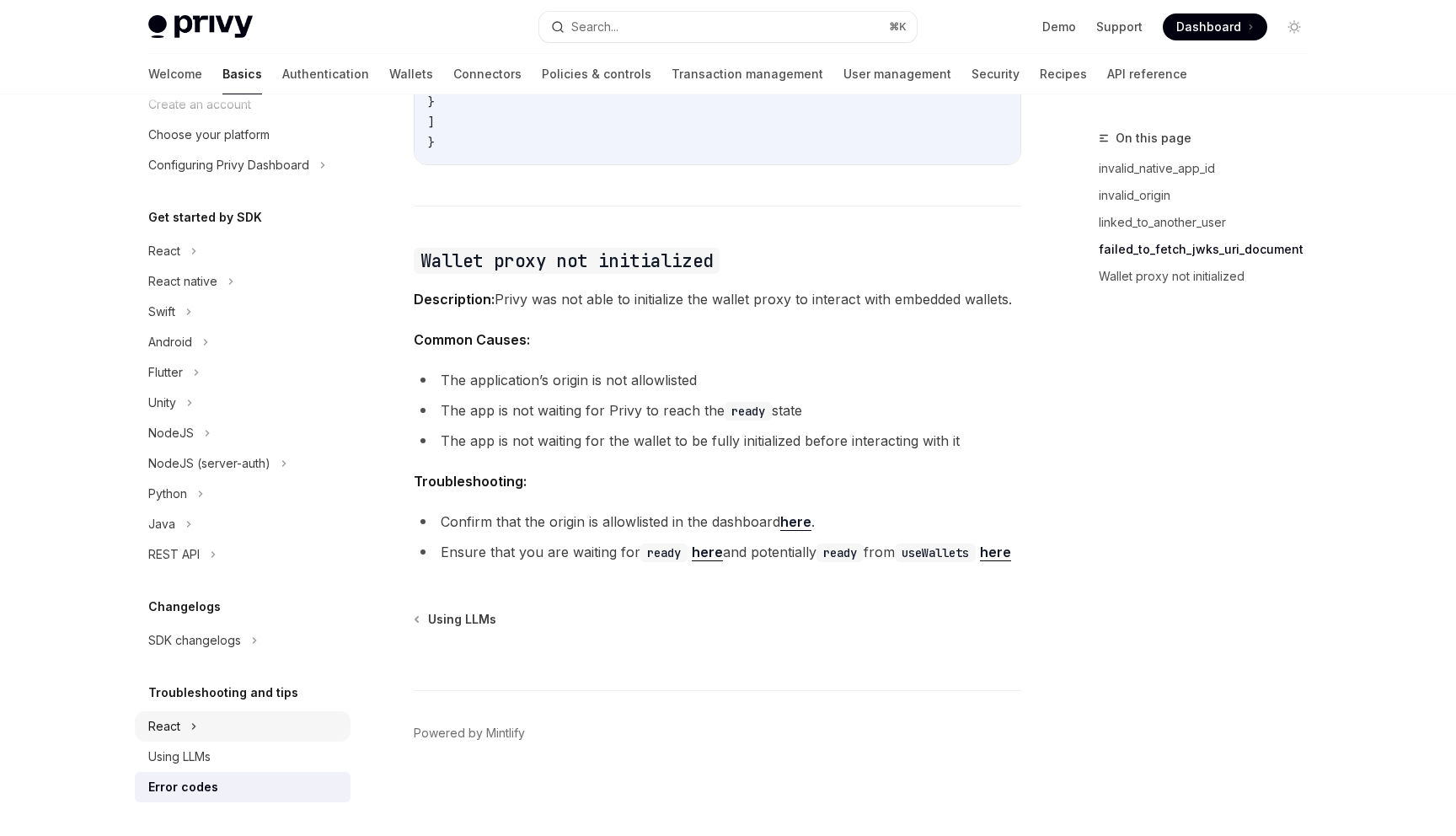
click at [162, 730] on div "React" at bounding box center [164, 726] width 32 height 20
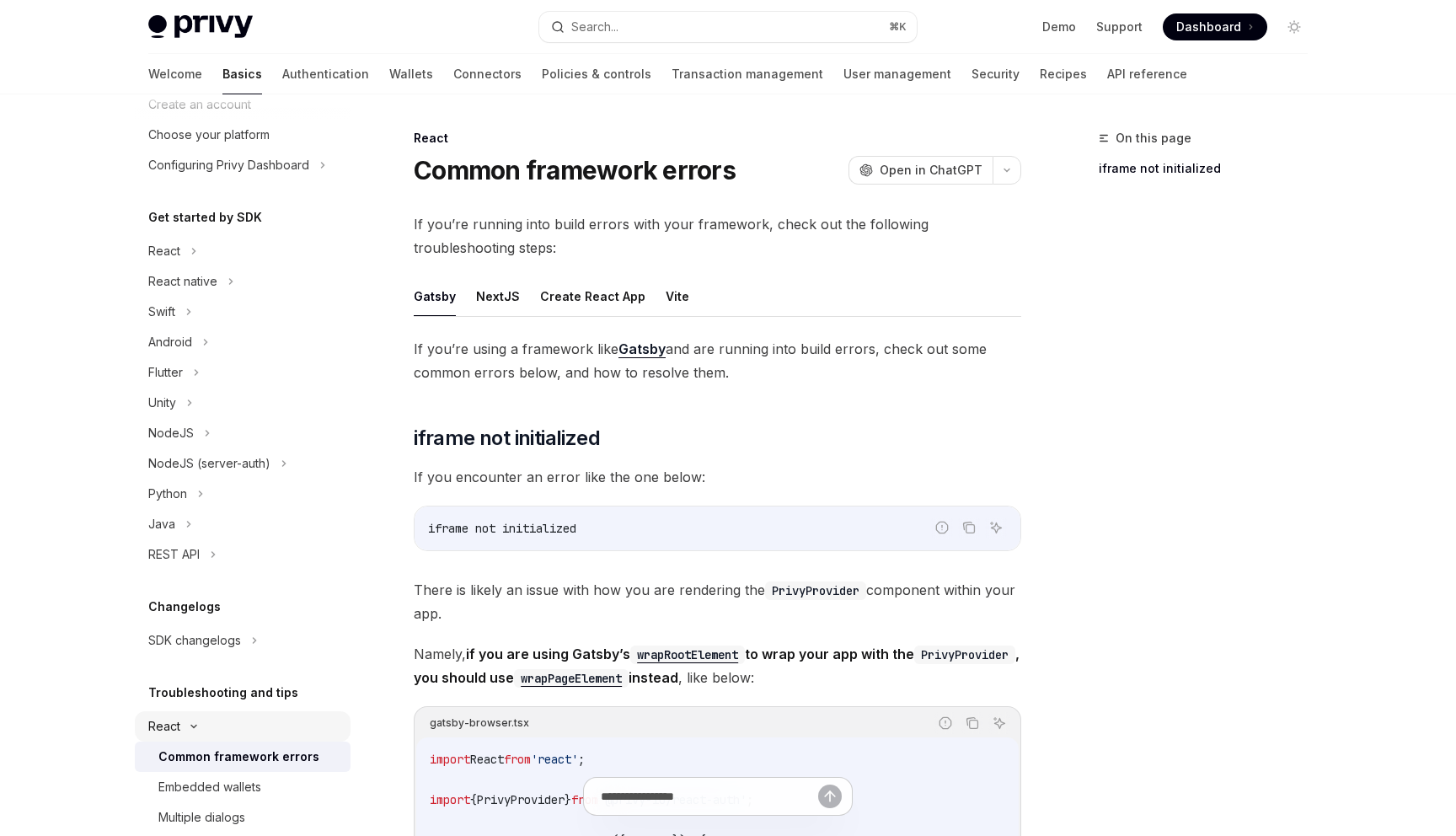
scroll to position [242, 0]
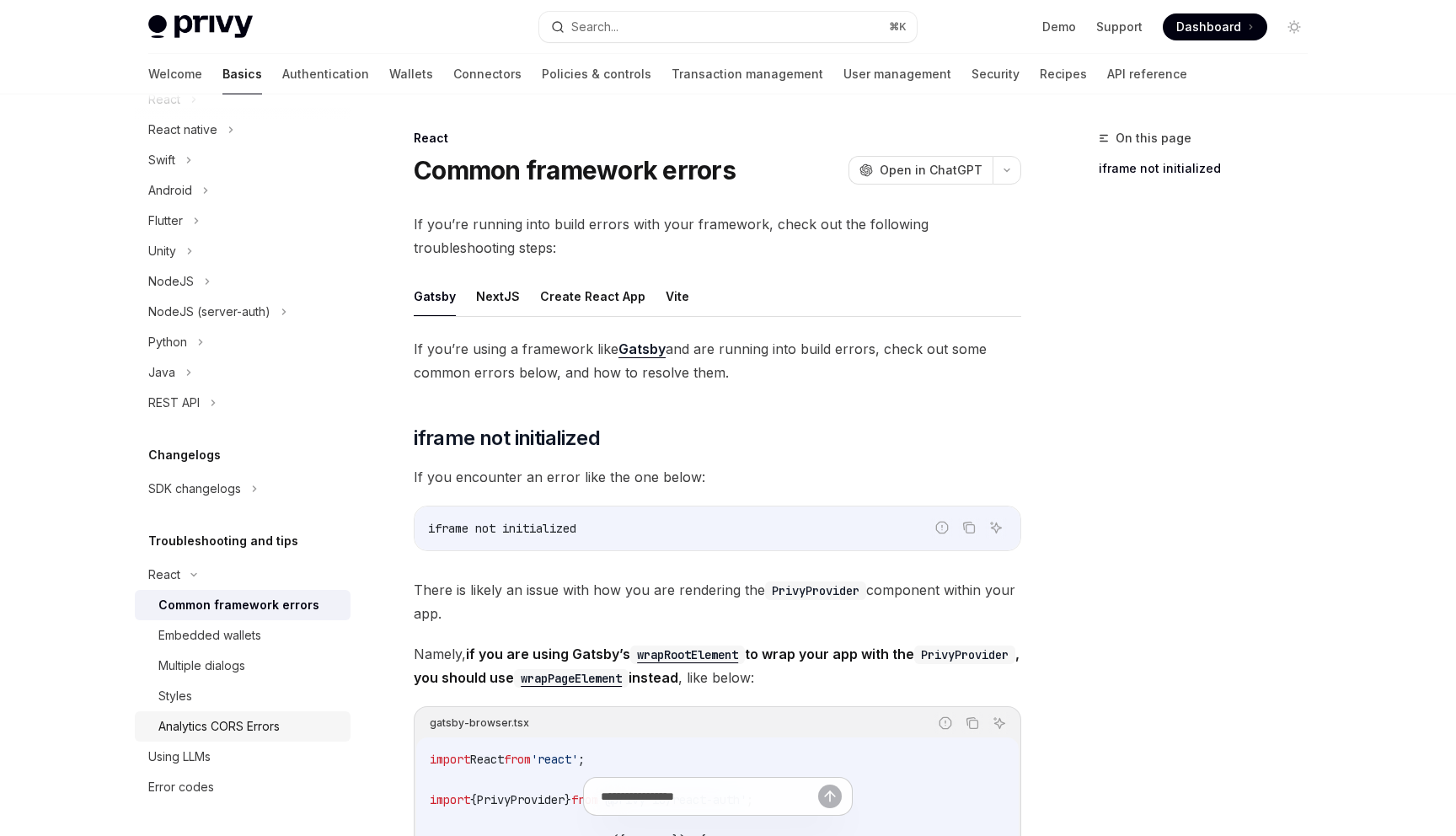
click at [200, 718] on div "Analytics CORS Errors" at bounding box center [219, 726] width 121 height 20
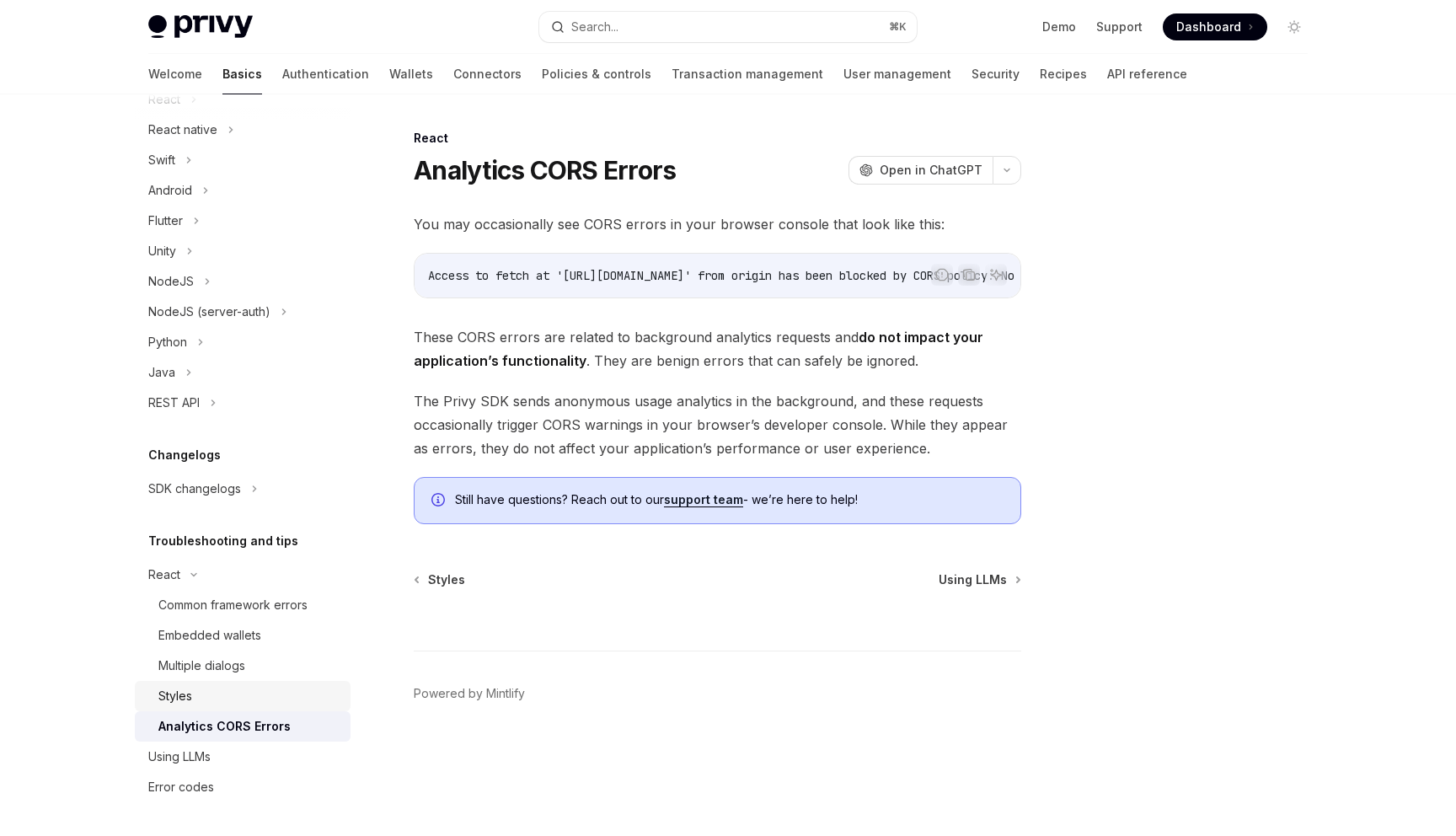
click at [202, 698] on div "Styles" at bounding box center [249, 696] width 182 height 20
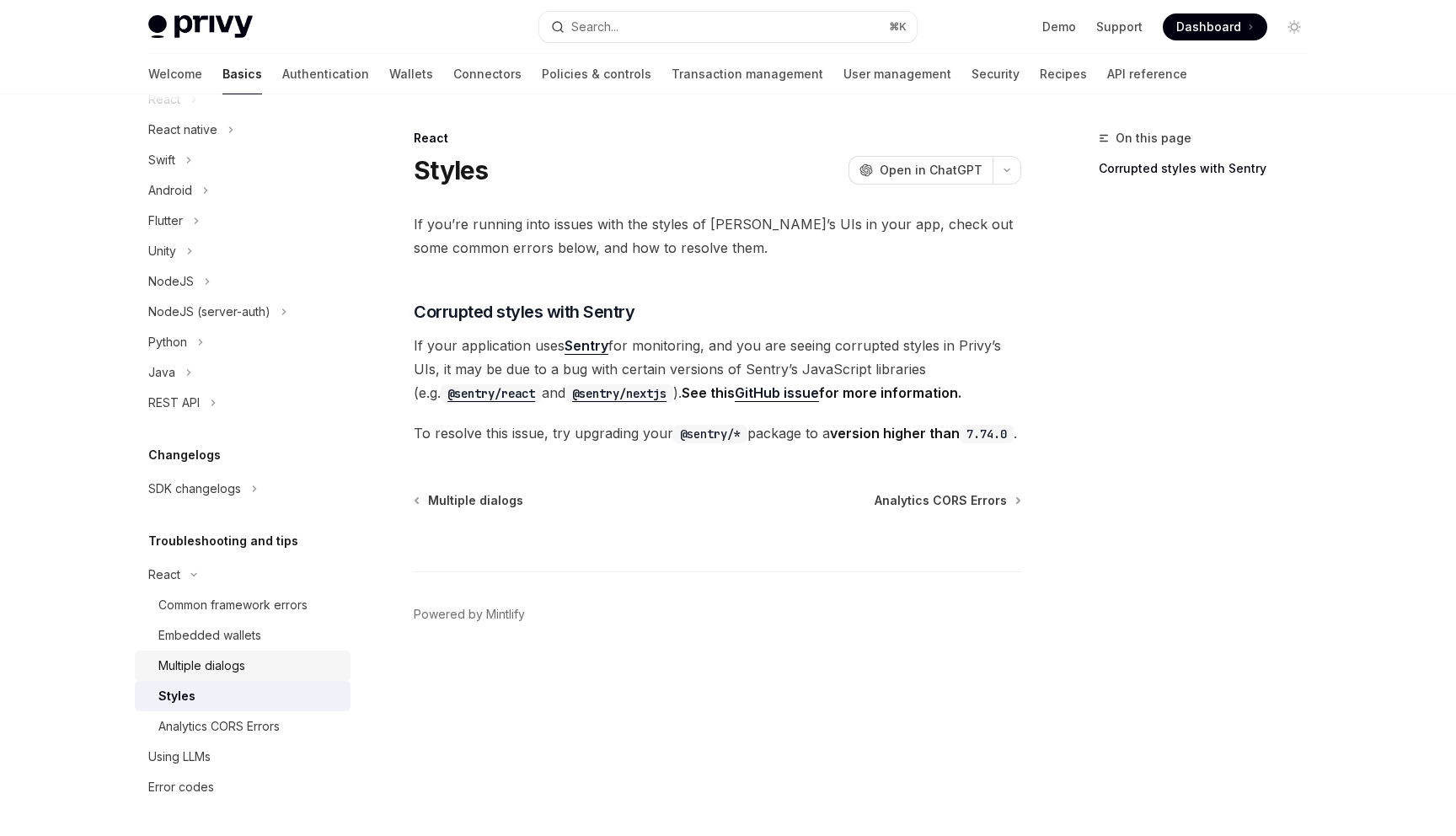
click at [203, 670] on div "Multiple dialogs" at bounding box center [202, 666] width 87 height 20
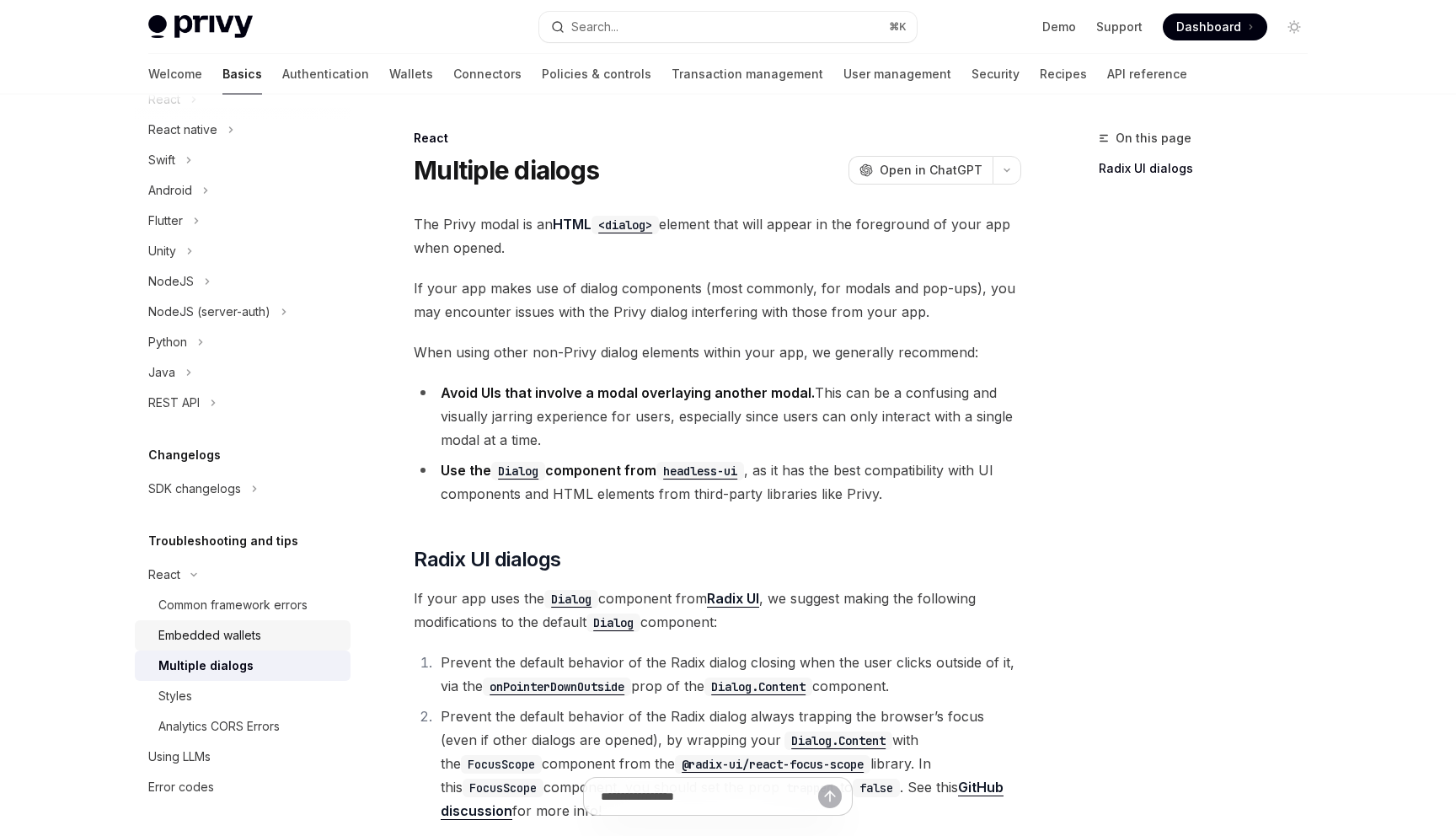
click at [215, 637] on div "Embedded wallets" at bounding box center [209, 635] width 103 height 20
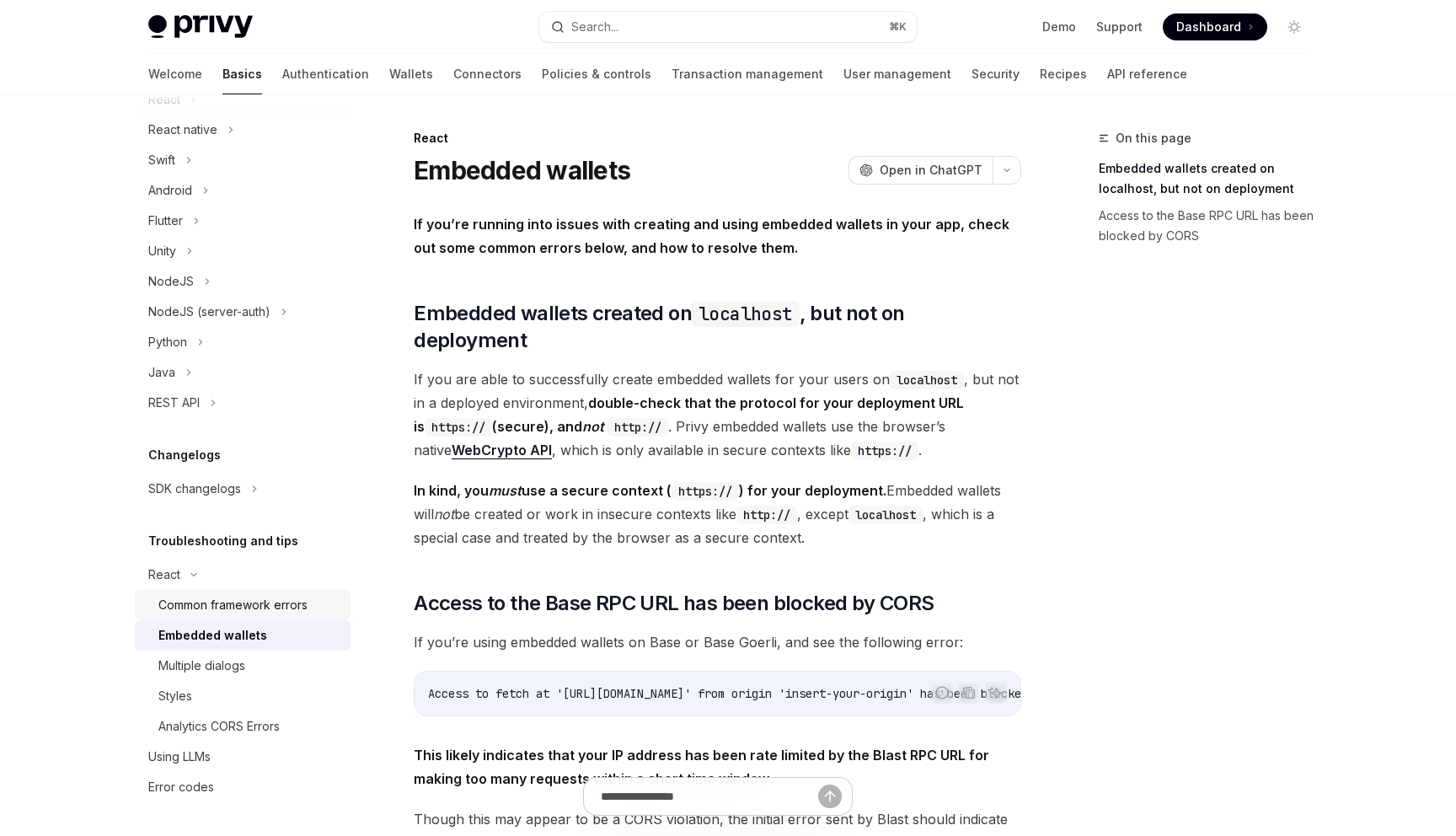
click at [227, 603] on div "Common framework errors" at bounding box center [233, 605] width 149 height 20
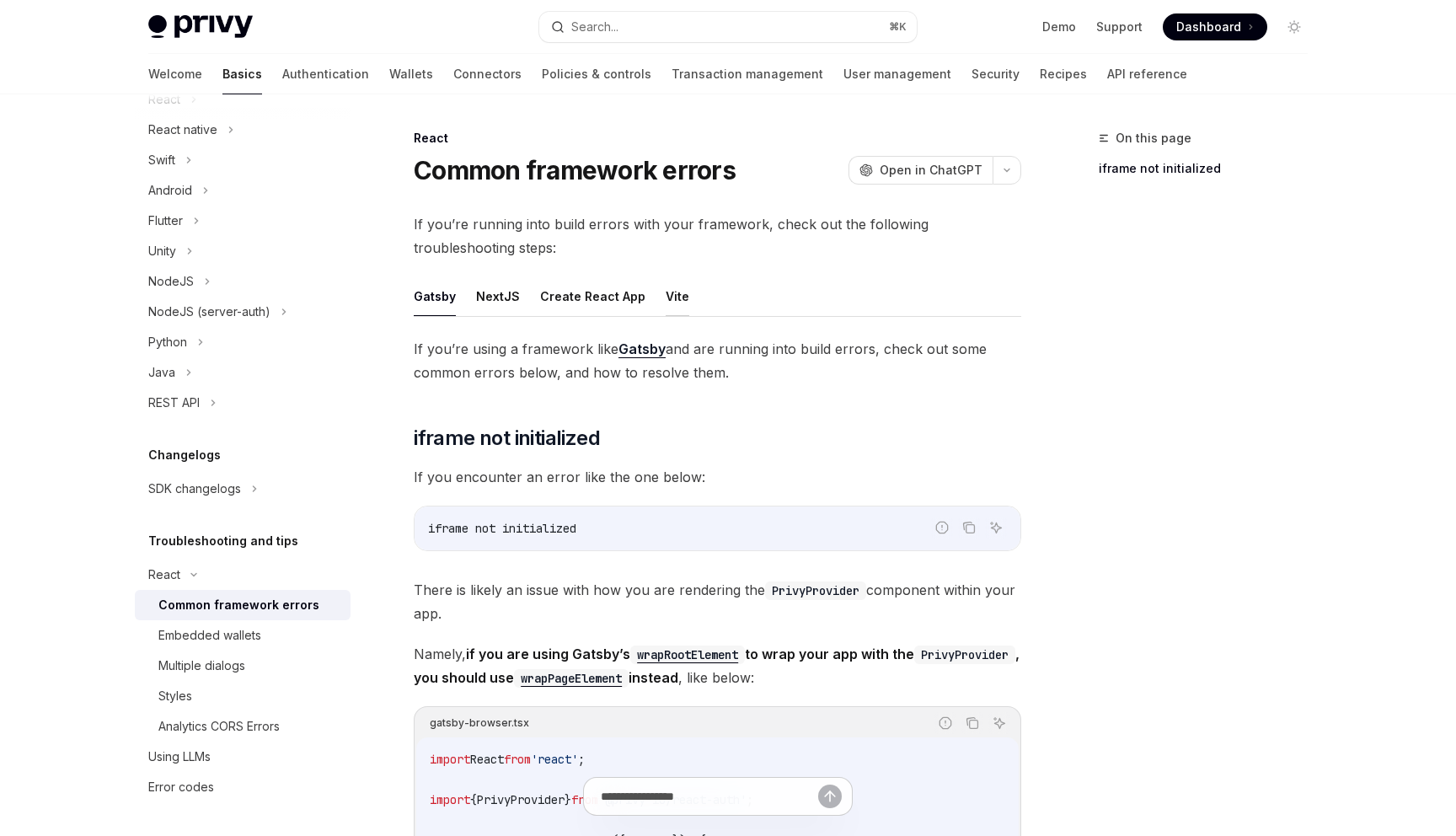
click at [665, 295] on button "Vite" at bounding box center [677, 296] width 23 height 40
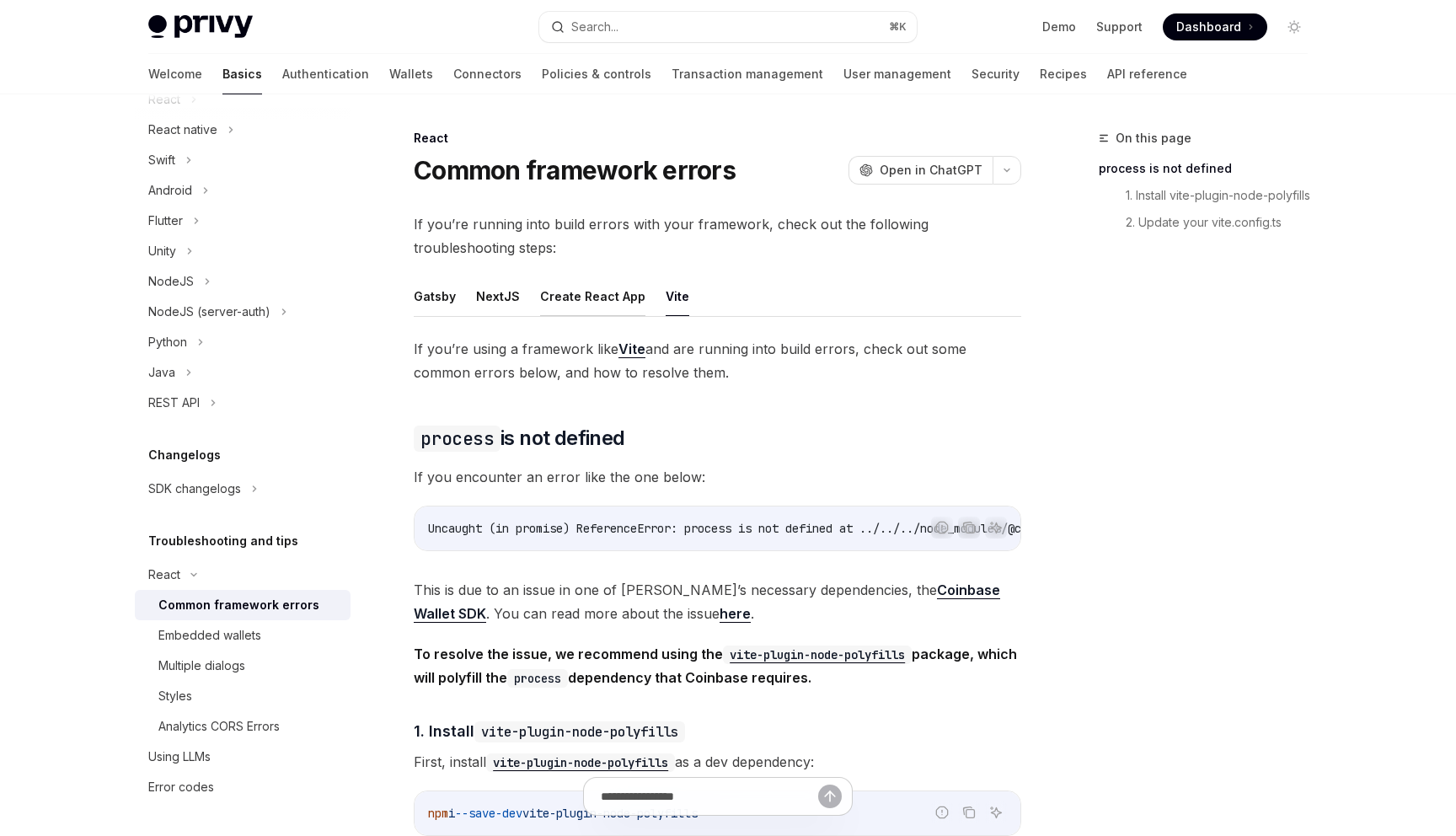
click at [598, 300] on button "Create React App" at bounding box center [593, 296] width 106 height 40
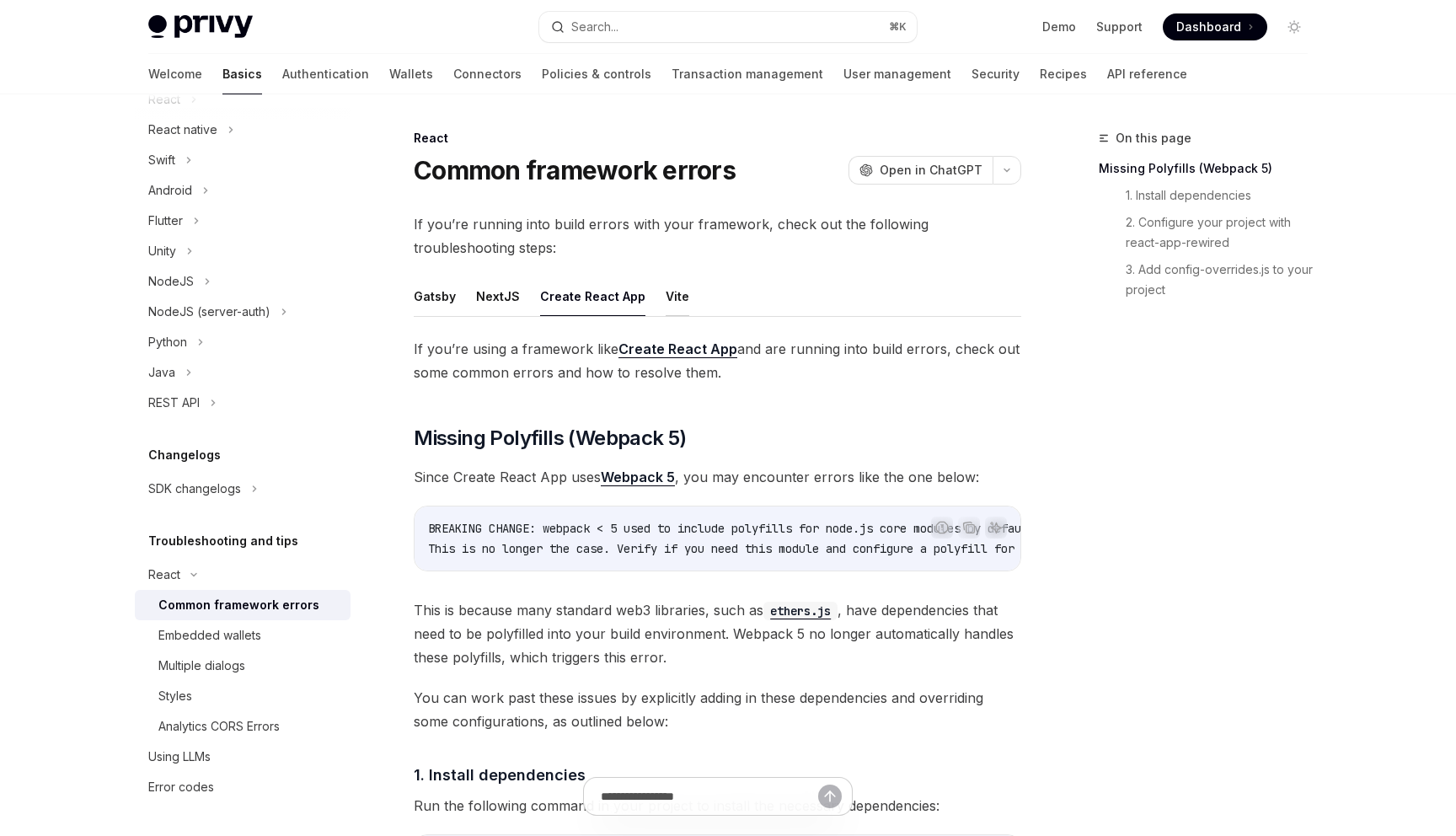
click at [665, 303] on button "Vite" at bounding box center [677, 296] width 23 height 40
type textarea "*"
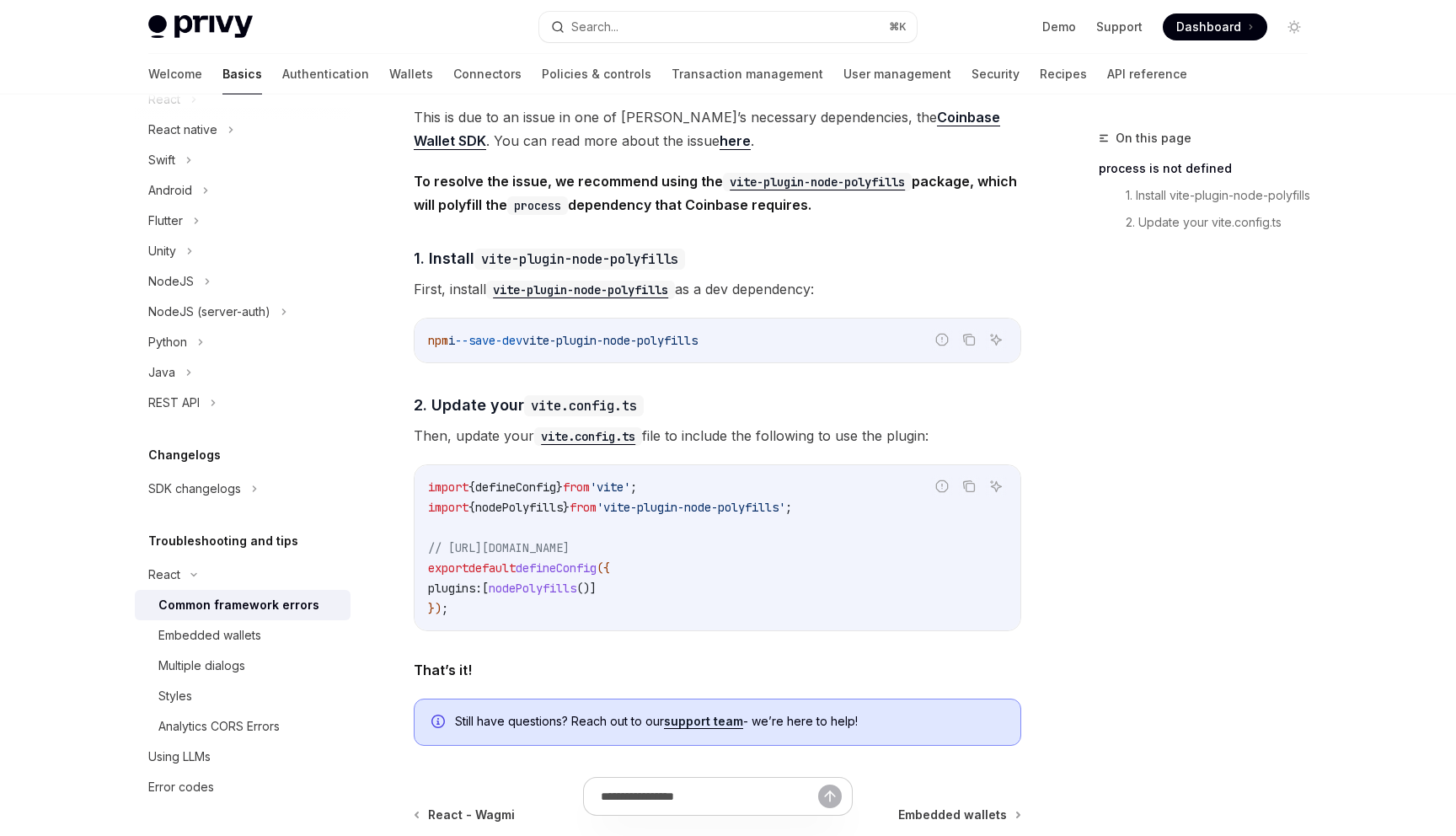
scroll to position [466, 0]
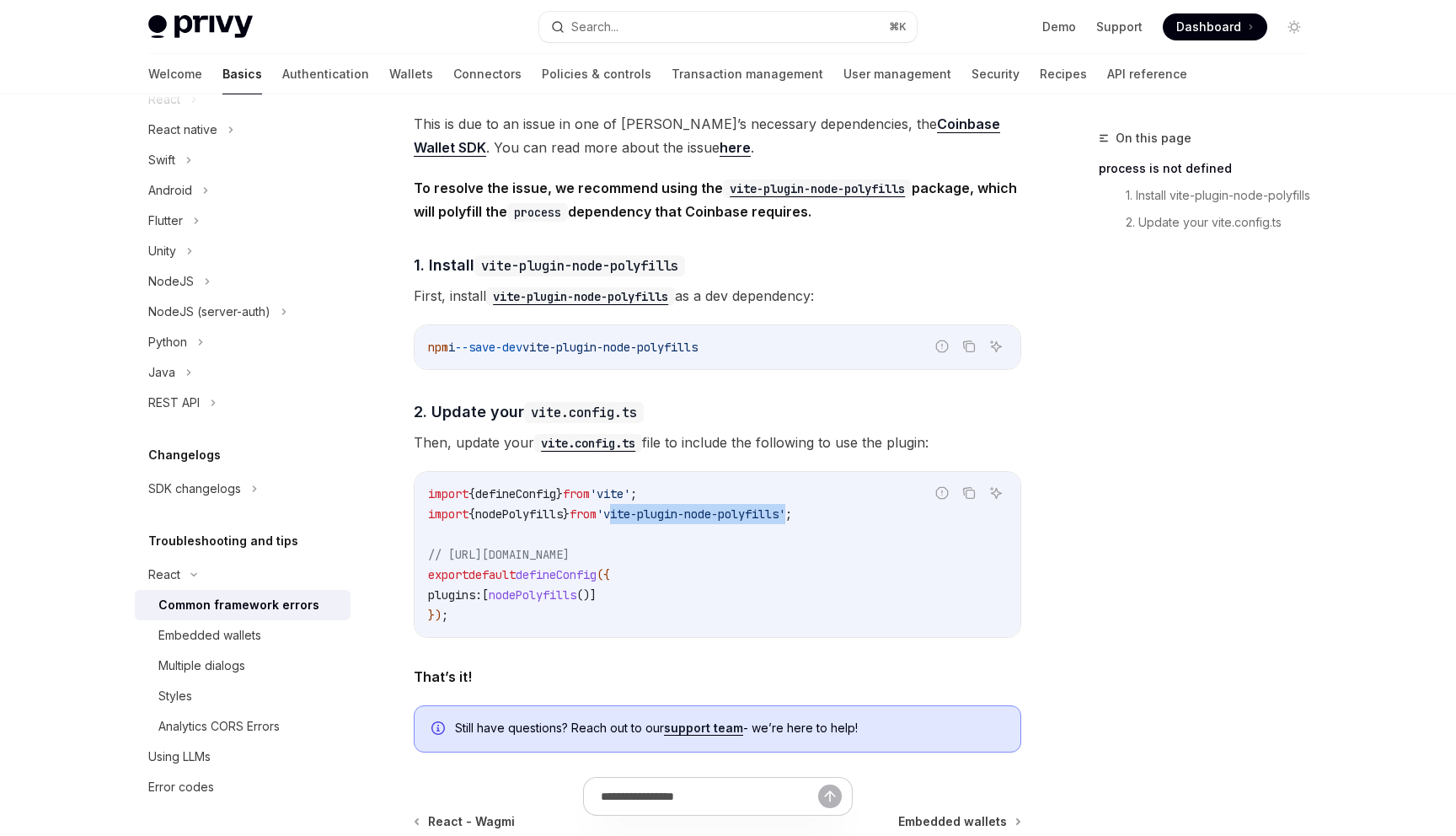
drag, startPoint x: 634, startPoint y: 524, endPoint x: 816, endPoint y: 517, distance: 182.1
click at [786, 517] on span "'vite-plugin-node-polyfills'" at bounding box center [691, 514] width 189 height 16
copy span "vite-plugin-node-polyfills"
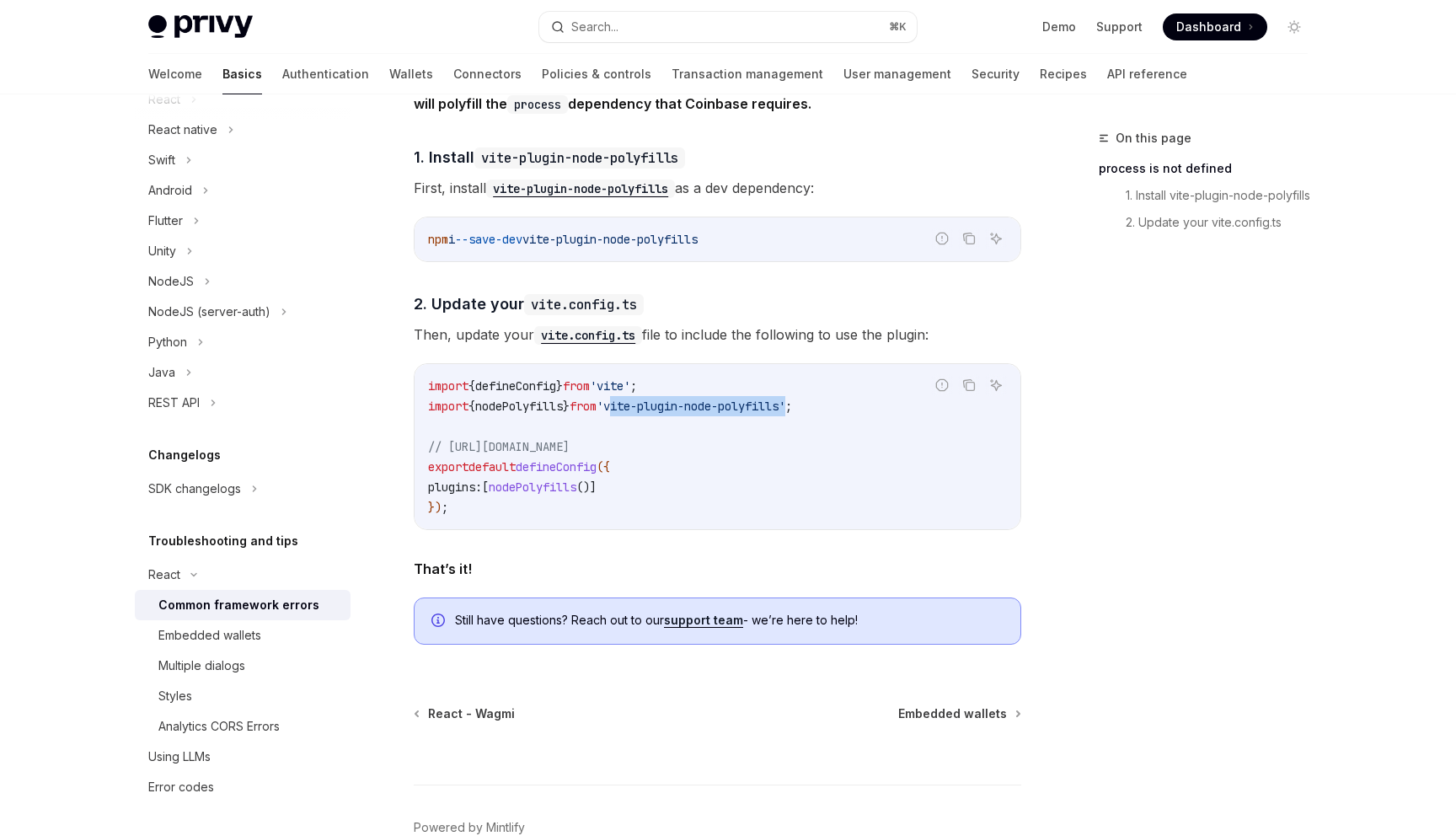
scroll to position [554, 0]
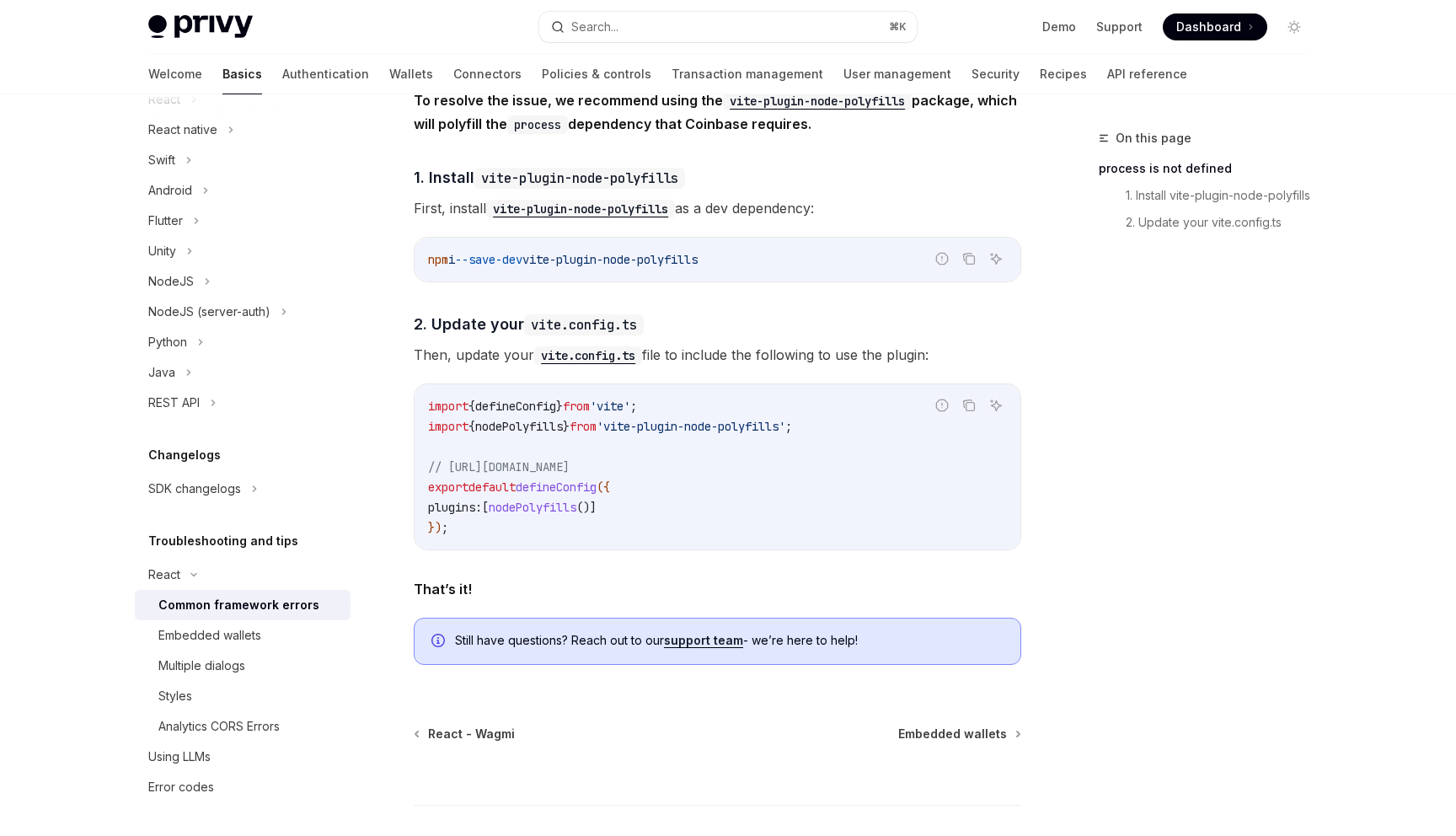
click at [528, 515] on span "nodePolyfills" at bounding box center [532, 508] width 87 height 16
copy span "nodePolyfills"
click at [568, 423] on code "import { defineConfig } from 'vite' ; import { nodePolyfills } from 'vite-plugi…" at bounding box center [717, 467] width 579 height 142
click at [563, 430] on span "nodePolyfills" at bounding box center [518, 427] width 87 height 16
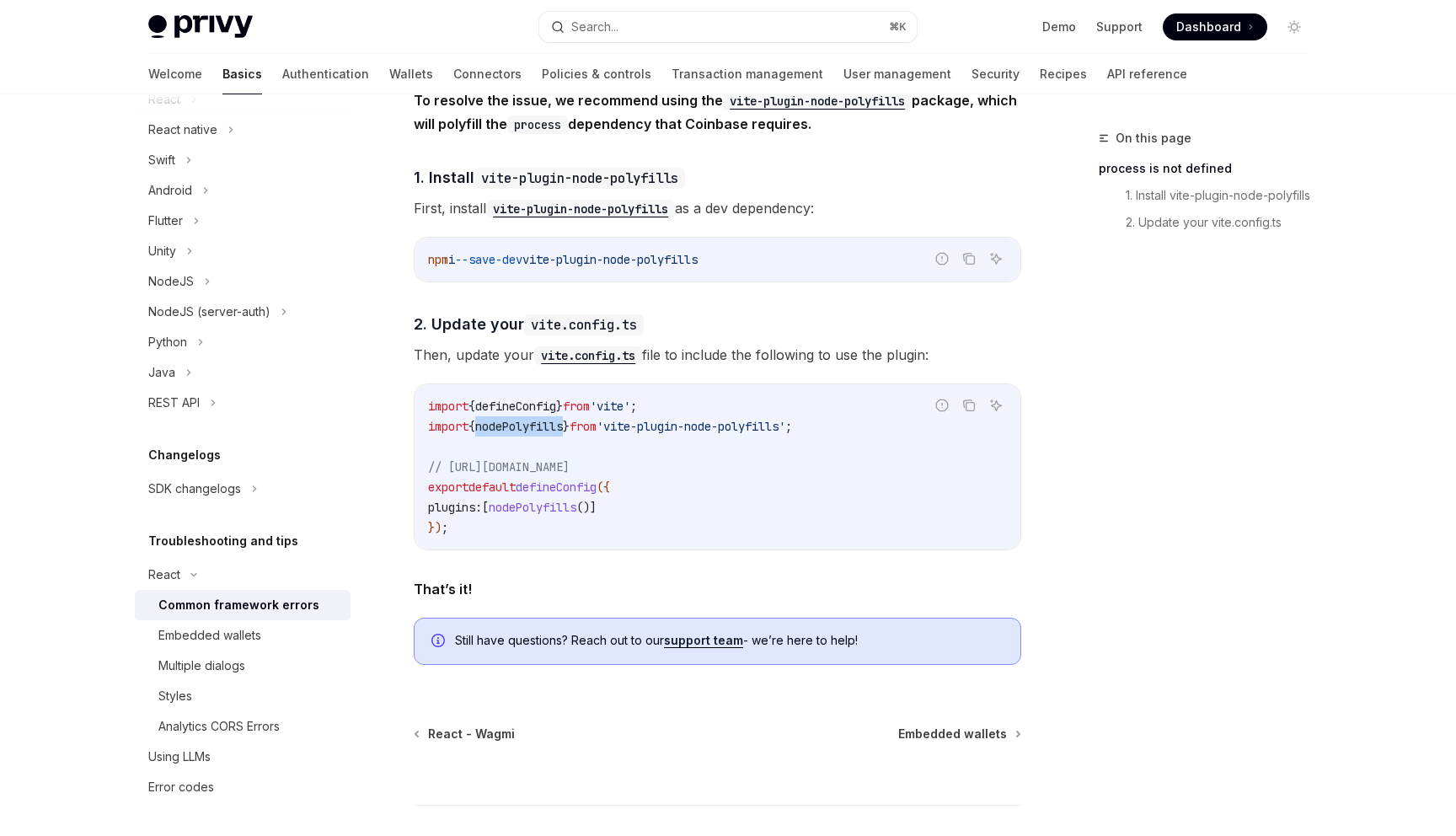
click at [563, 430] on span "nodePolyfills" at bounding box center [518, 427] width 87 height 16
copy code "import { nodePolyfills } from 'vite-plugin-node-polyfills' ;"
